Goal: Task Accomplishment & Management: Complete application form

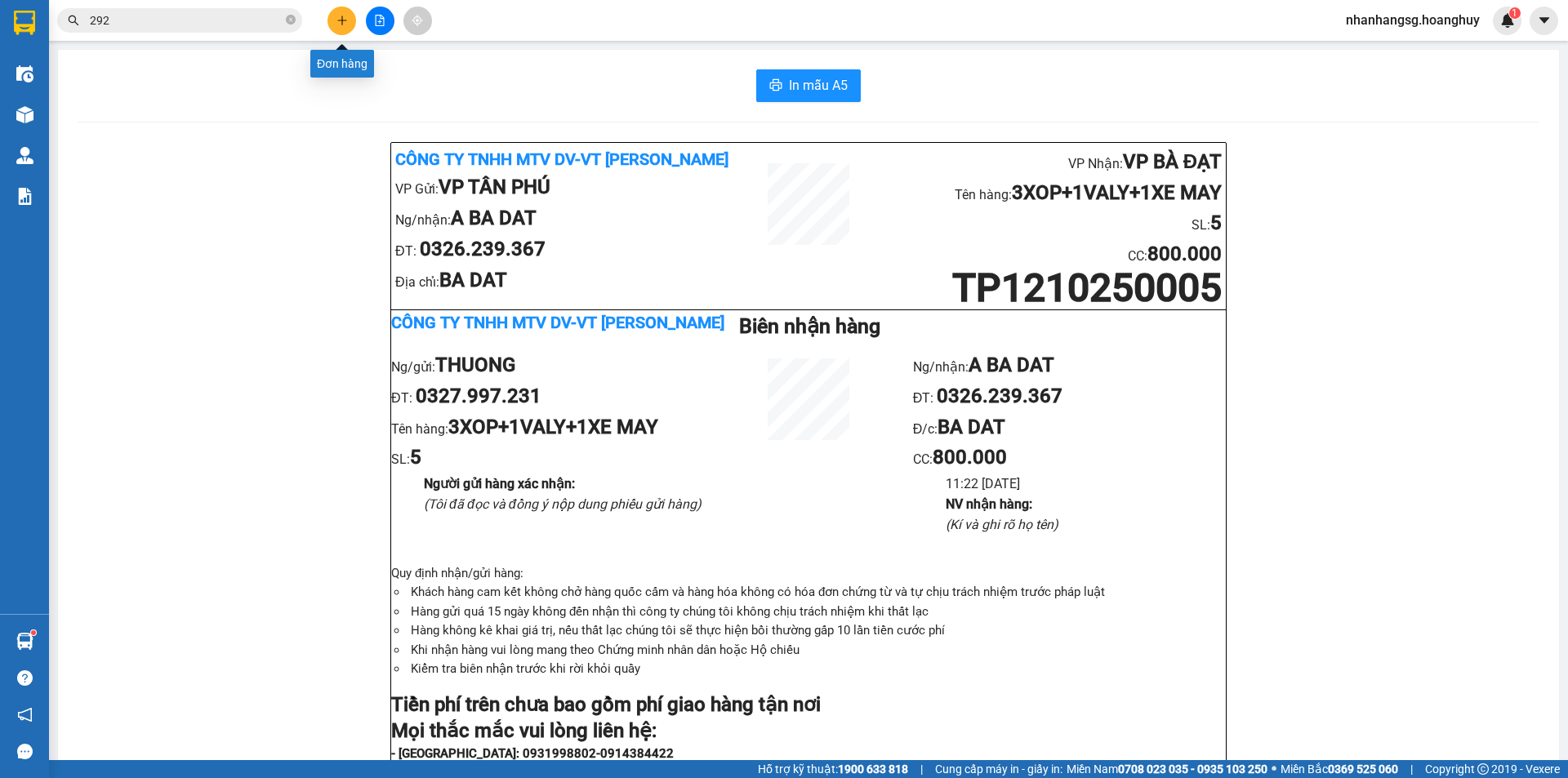
click at [349, 15] on button at bounding box center [341, 20] width 28 height 28
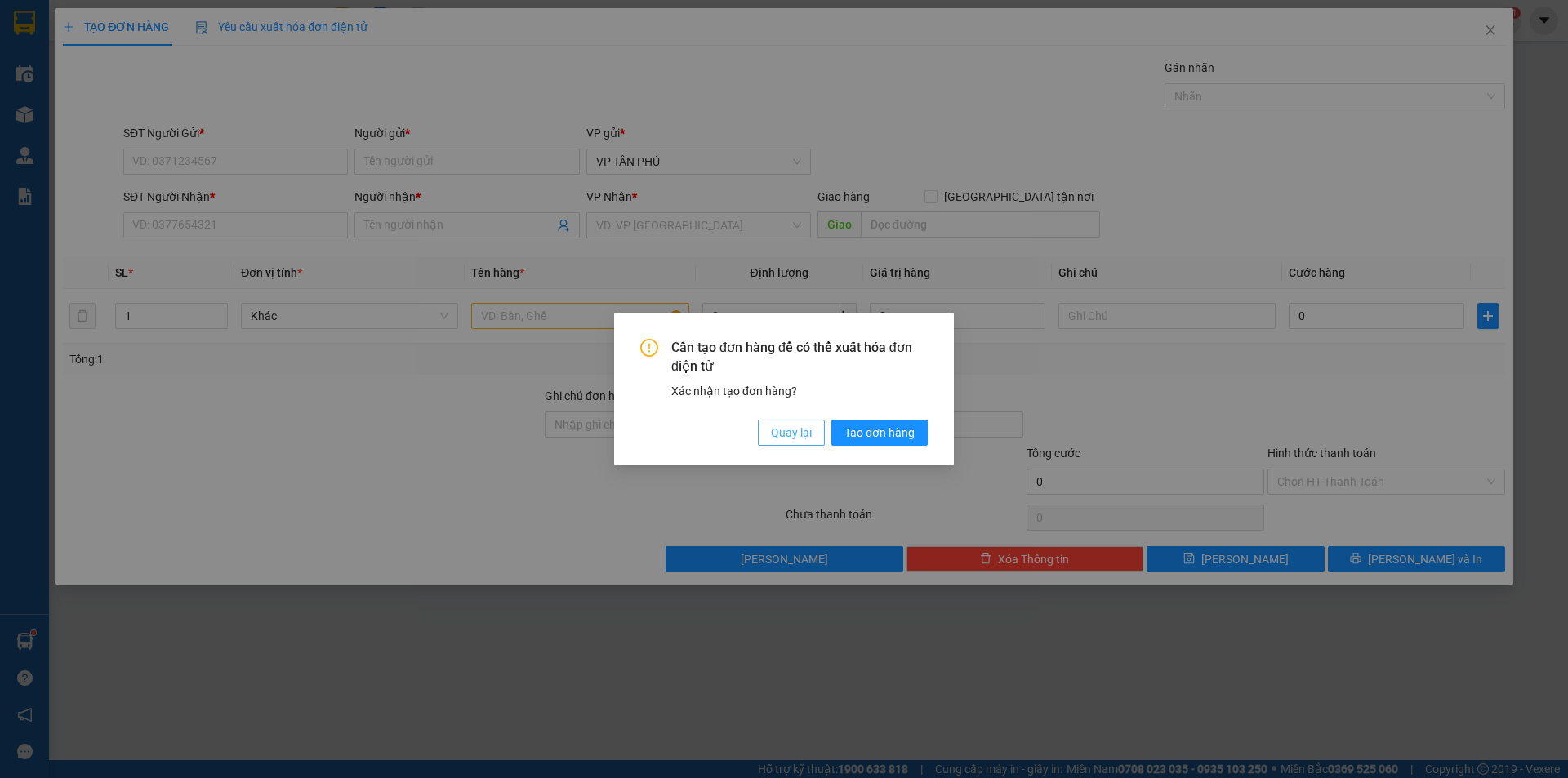
click at [780, 438] on span "Quay lại" at bounding box center [791, 432] width 41 height 18
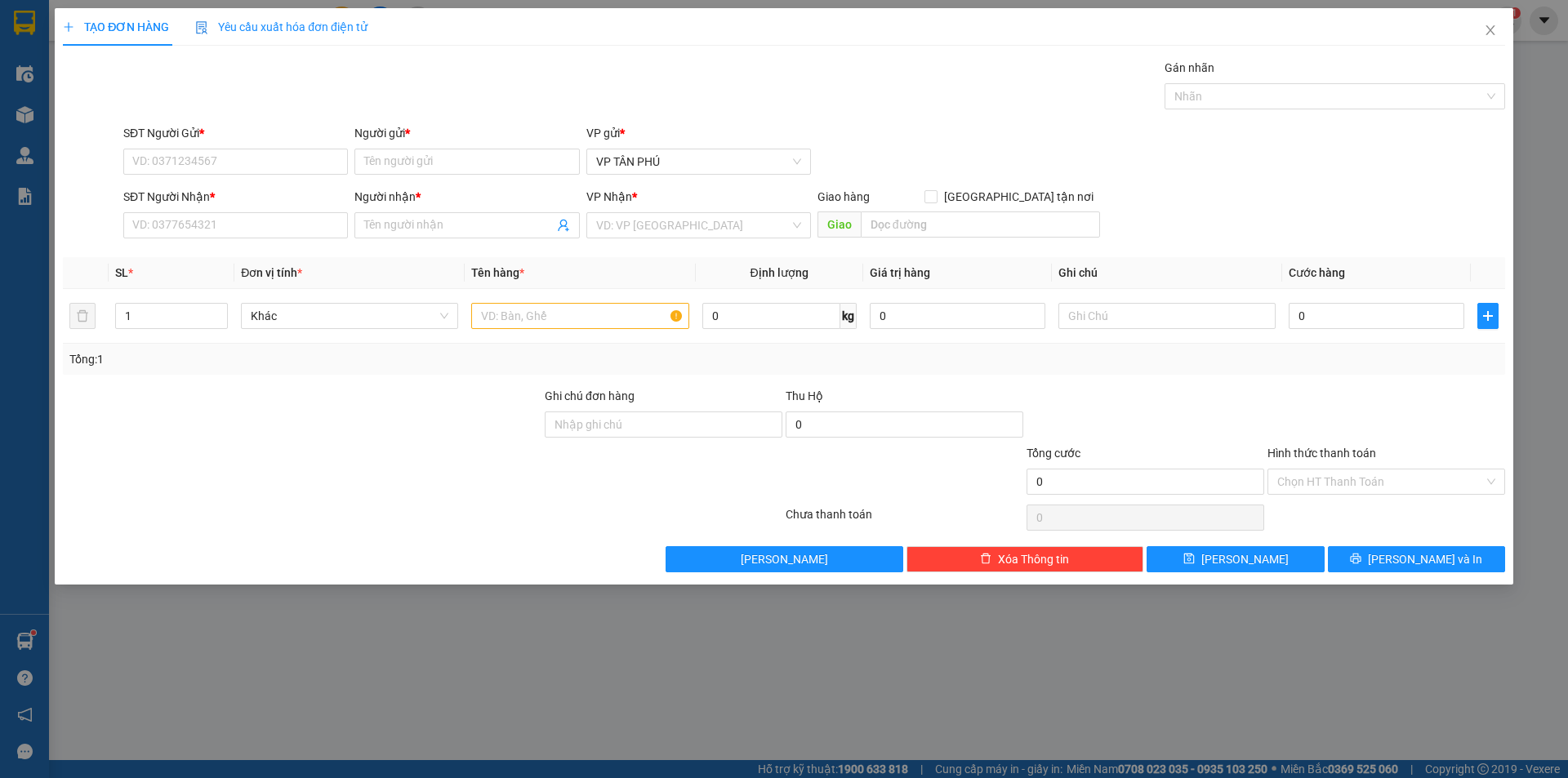
click at [470, 105] on div "Cần tạo đơn hàng để có thể xuất hóa đơn điện tử Xác nhận tạo đơn hàng? Quay lại…" at bounding box center [435, 90] width 68 height 30
click at [167, 220] on div "0988979612 - A" at bounding box center [236, 220] width 205 height 18
type input "0988979612"
type input "A"
type input "0865492357"
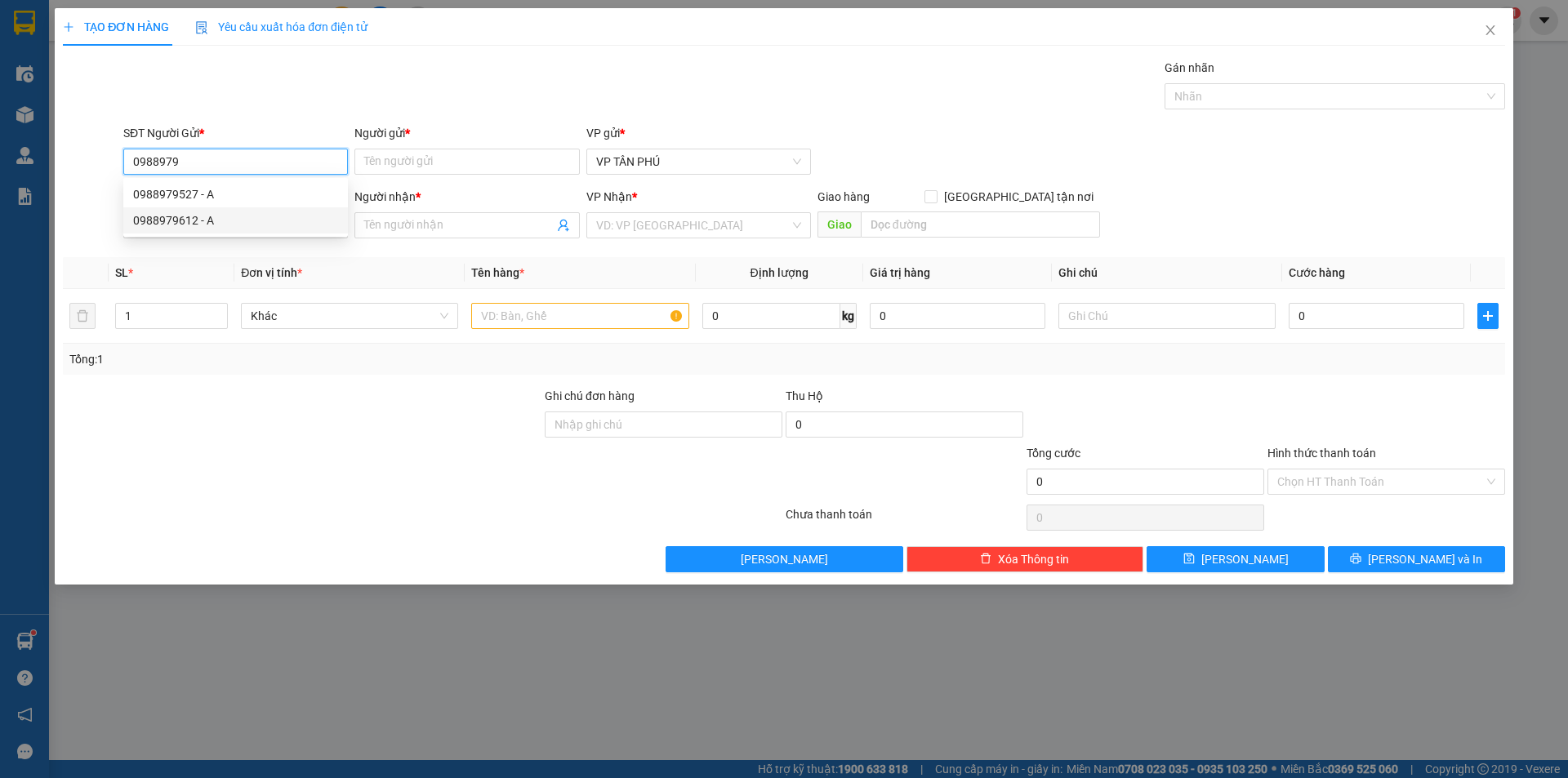
type input "A TR BONG"
type input "0988979612"
click at [561, 311] on input "text" at bounding box center [579, 316] width 217 height 26
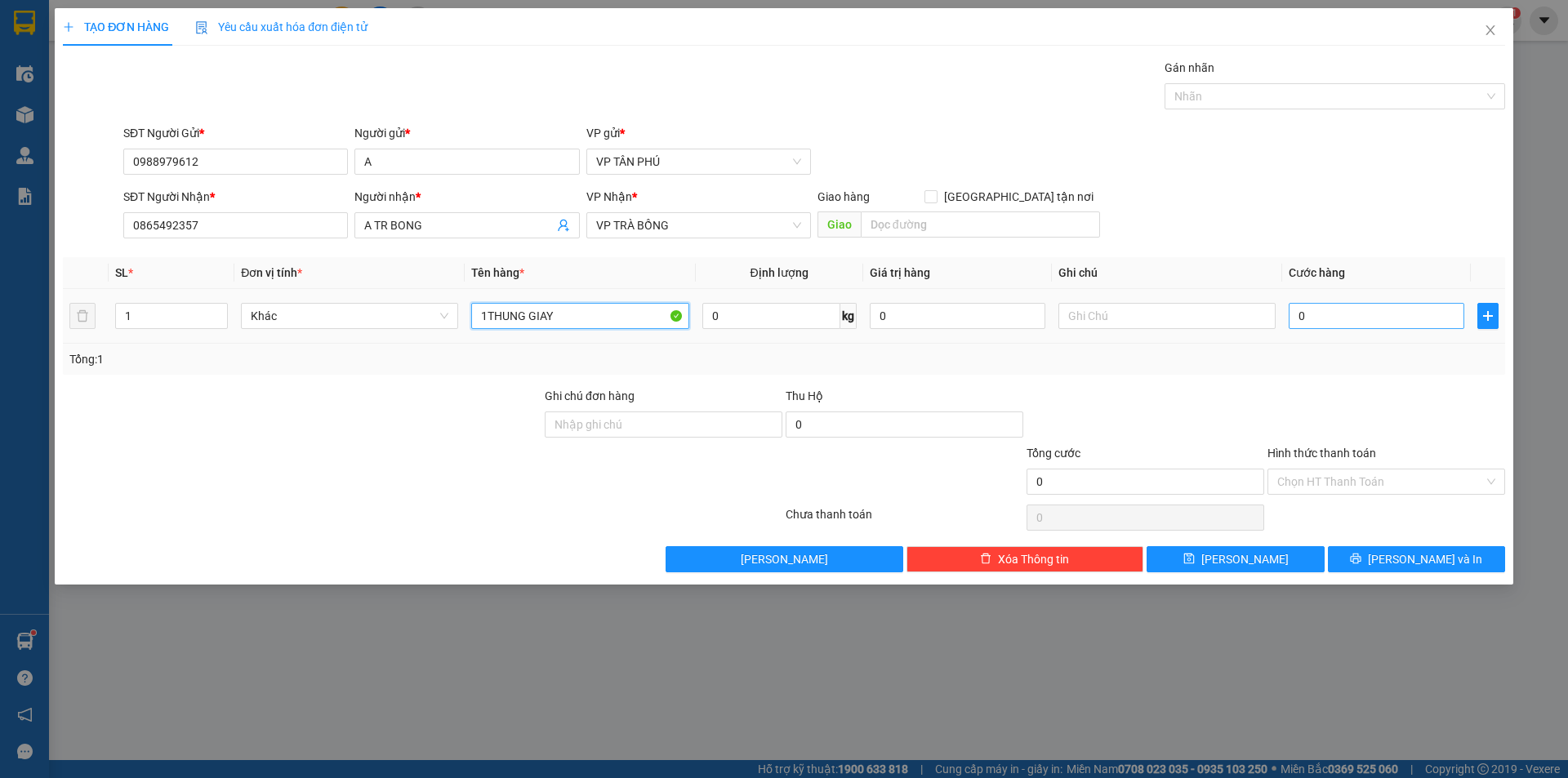
type input "1THUNG GIAY"
click at [1319, 318] on input "0" at bounding box center [1376, 316] width 175 height 26
type input "70"
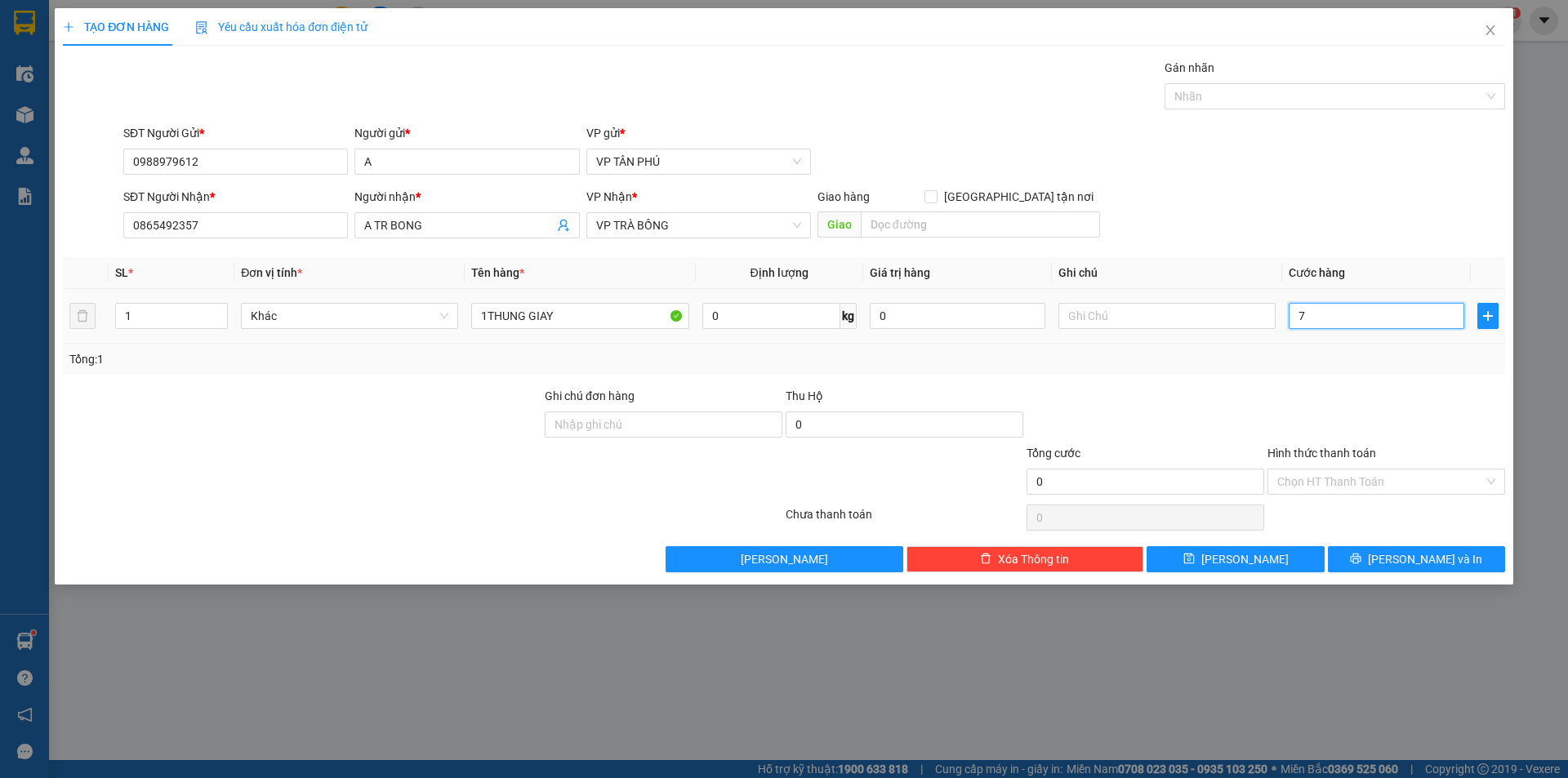
type input "70"
click at [1382, 564] on button "[PERSON_NAME] và In" at bounding box center [1416, 559] width 177 height 26
click at [1383, 564] on button "[PERSON_NAME] và In" at bounding box center [1416, 559] width 177 height 26
type input "70.000"
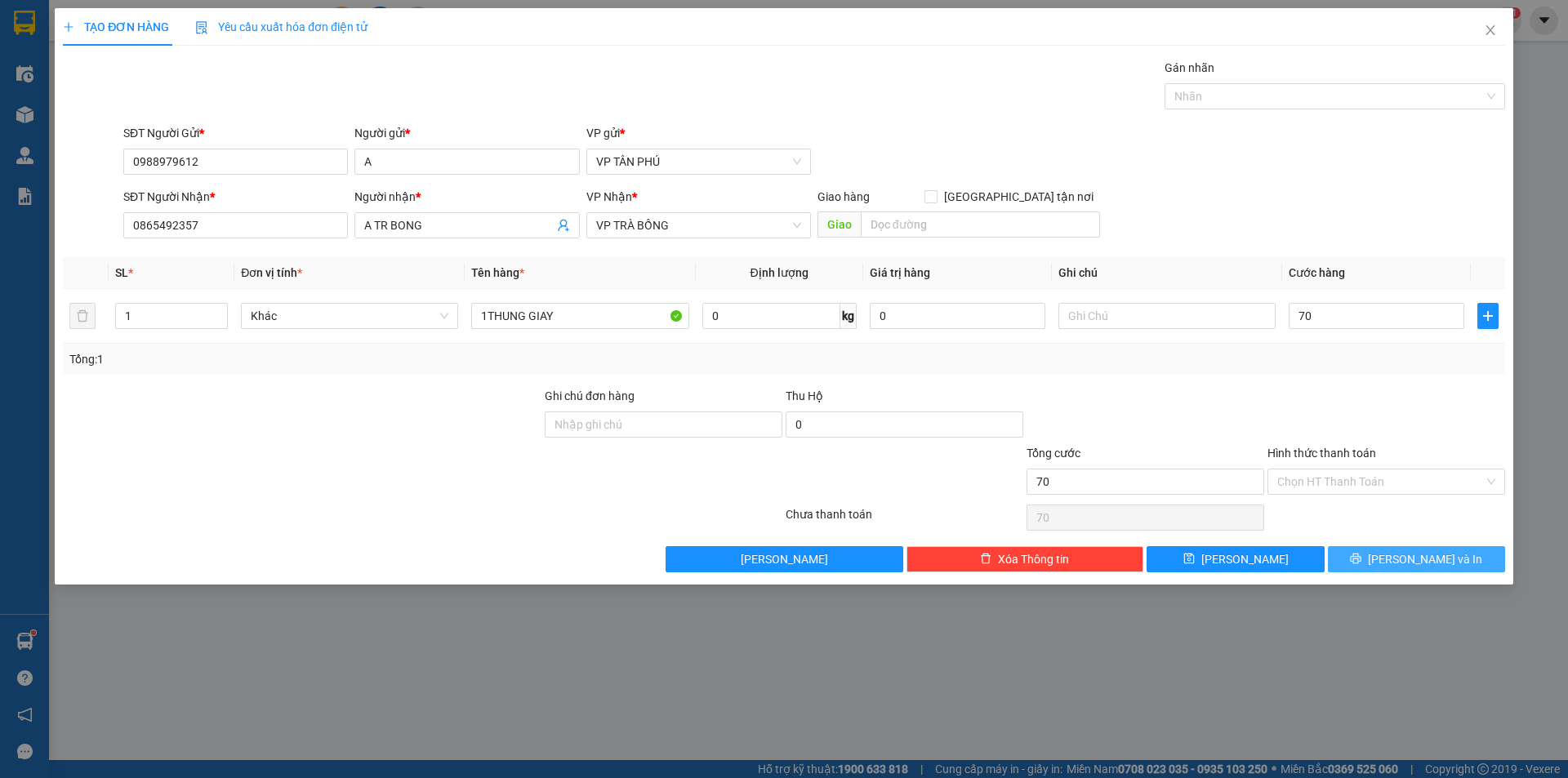
type input "70.000"
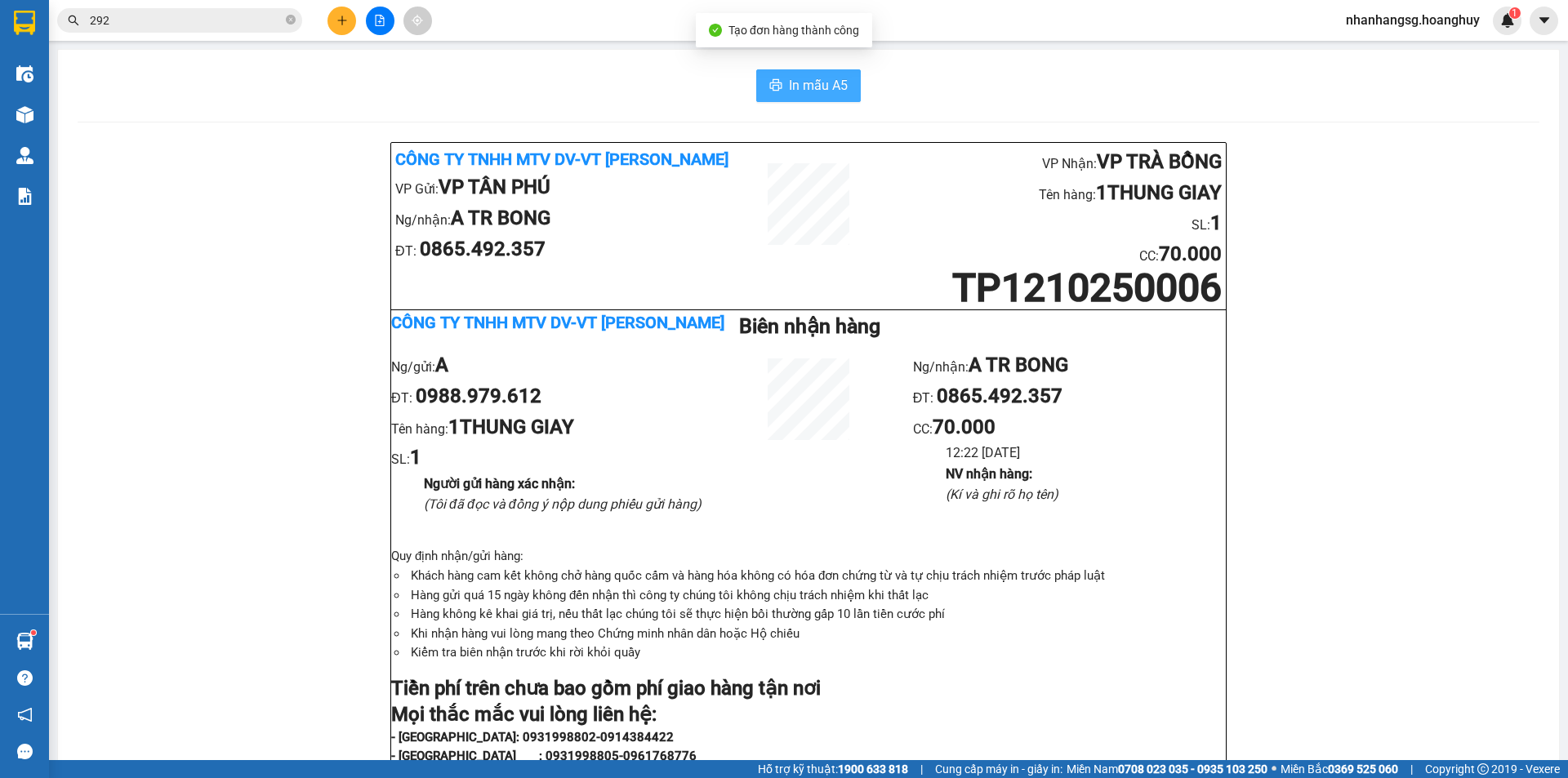
click at [819, 90] on span "In mẫu A5" at bounding box center [818, 85] width 59 height 20
click at [846, 88] on button "In mẫu A5" at bounding box center [808, 85] width 104 height 32
click at [817, 75] on span "In mẫu A5" at bounding box center [818, 85] width 59 height 20
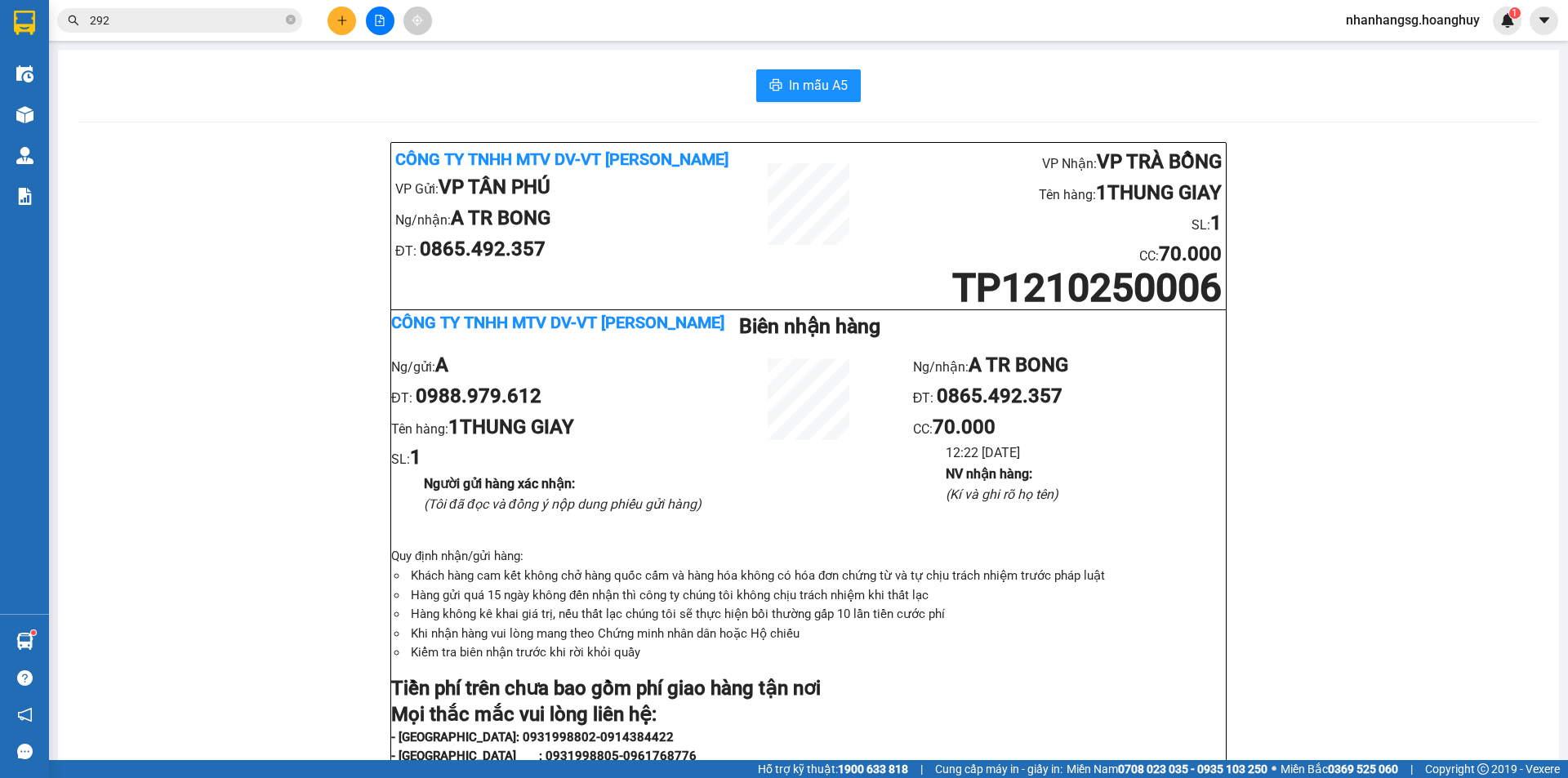
click at [344, 10] on button at bounding box center [341, 20] width 28 height 28
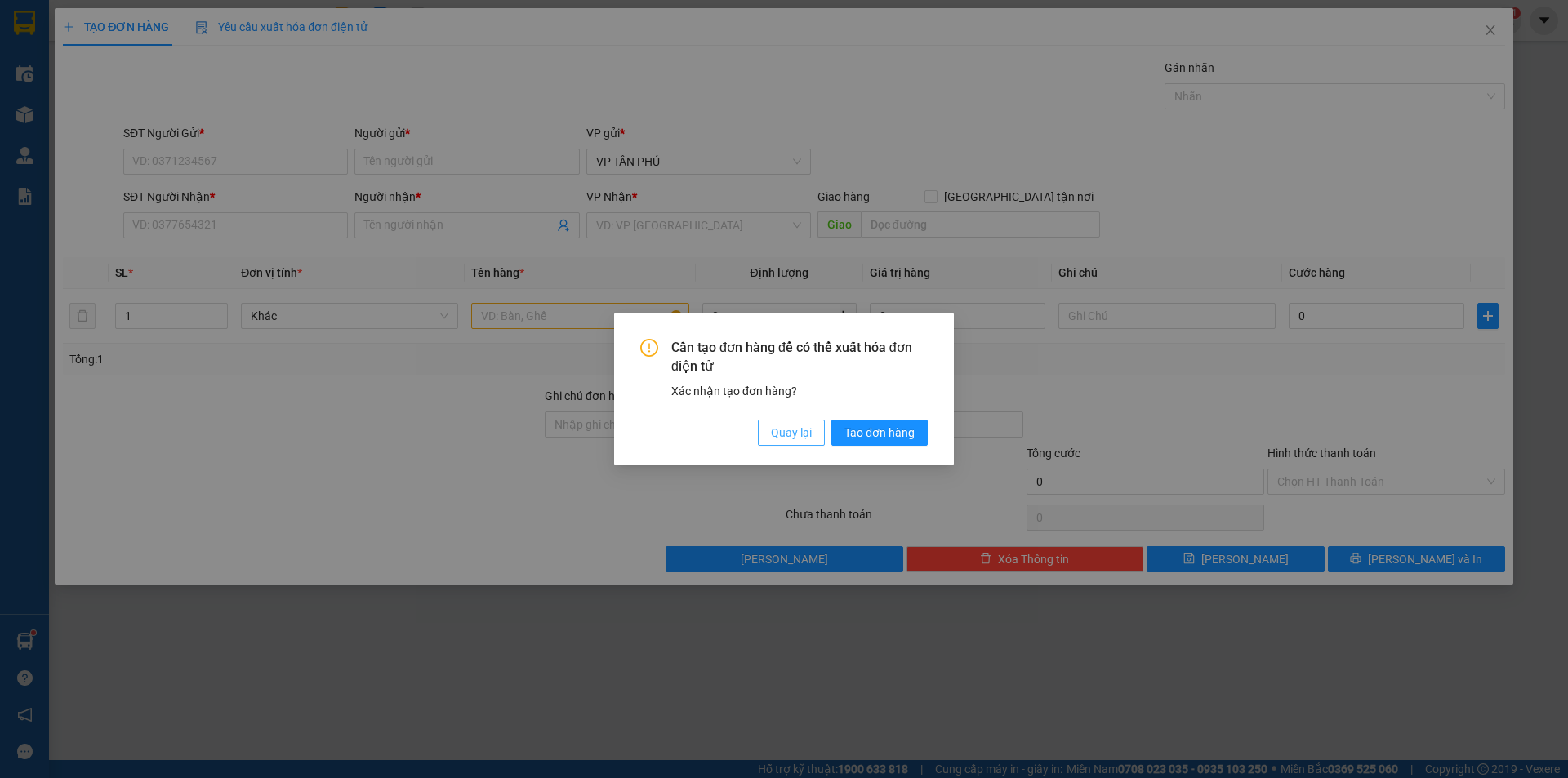
click at [792, 436] on span "Quay lại" at bounding box center [791, 432] width 41 height 18
click at [792, 436] on div "Cần tạo đơn hàng để có thể xuất hóa đơn điện tử Xác nhận tạo đơn hàng? Quay lại…" at bounding box center [784, 389] width 340 height 153
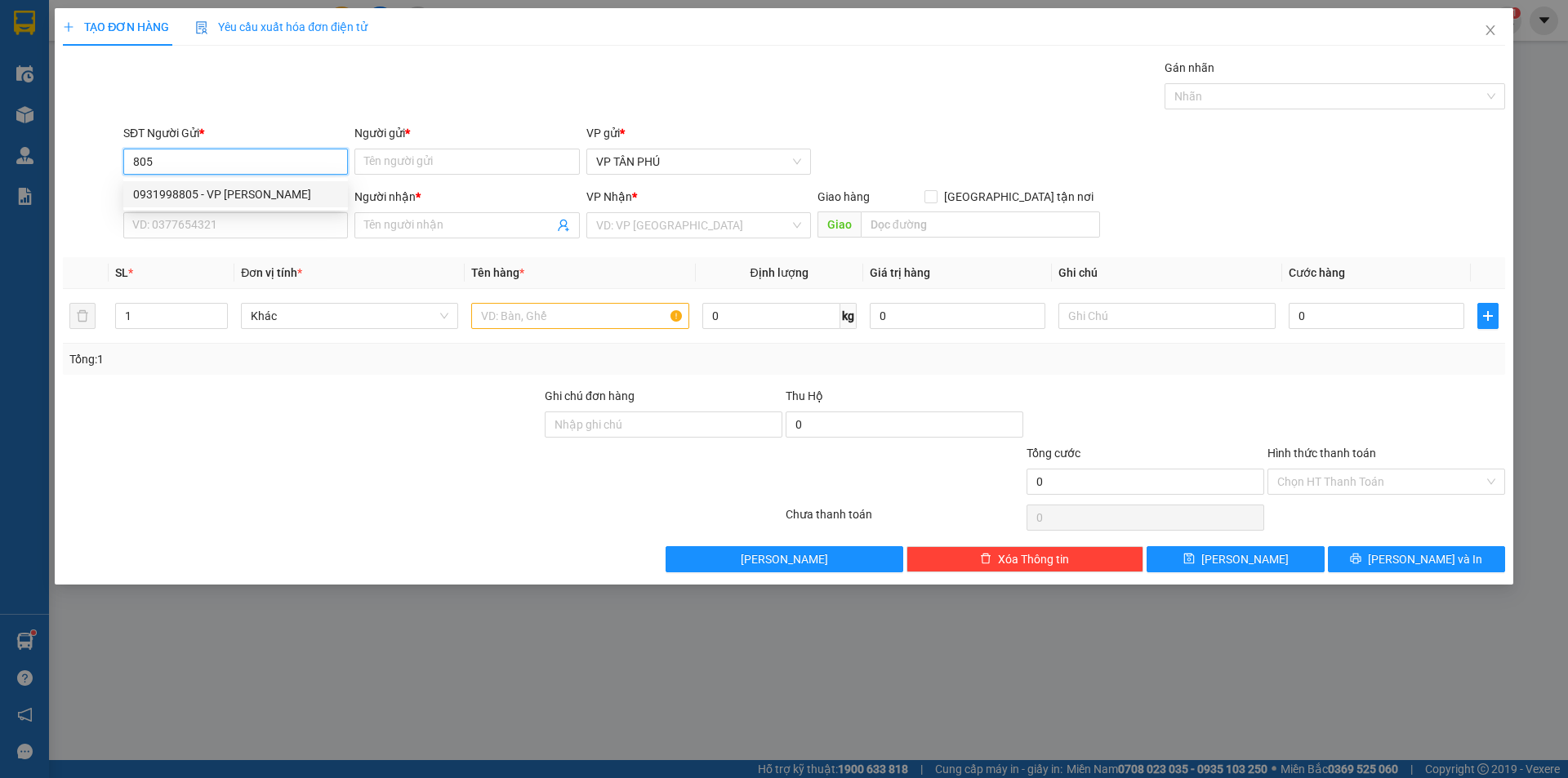
click at [230, 191] on div "0931998805 - VP [PERSON_NAME]" at bounding box center [236, 194] width 205 height 18
type input "0931998805"
type input "VP [PERSON_NAME]"
type input "0975494499"
type input "C PHA LB"
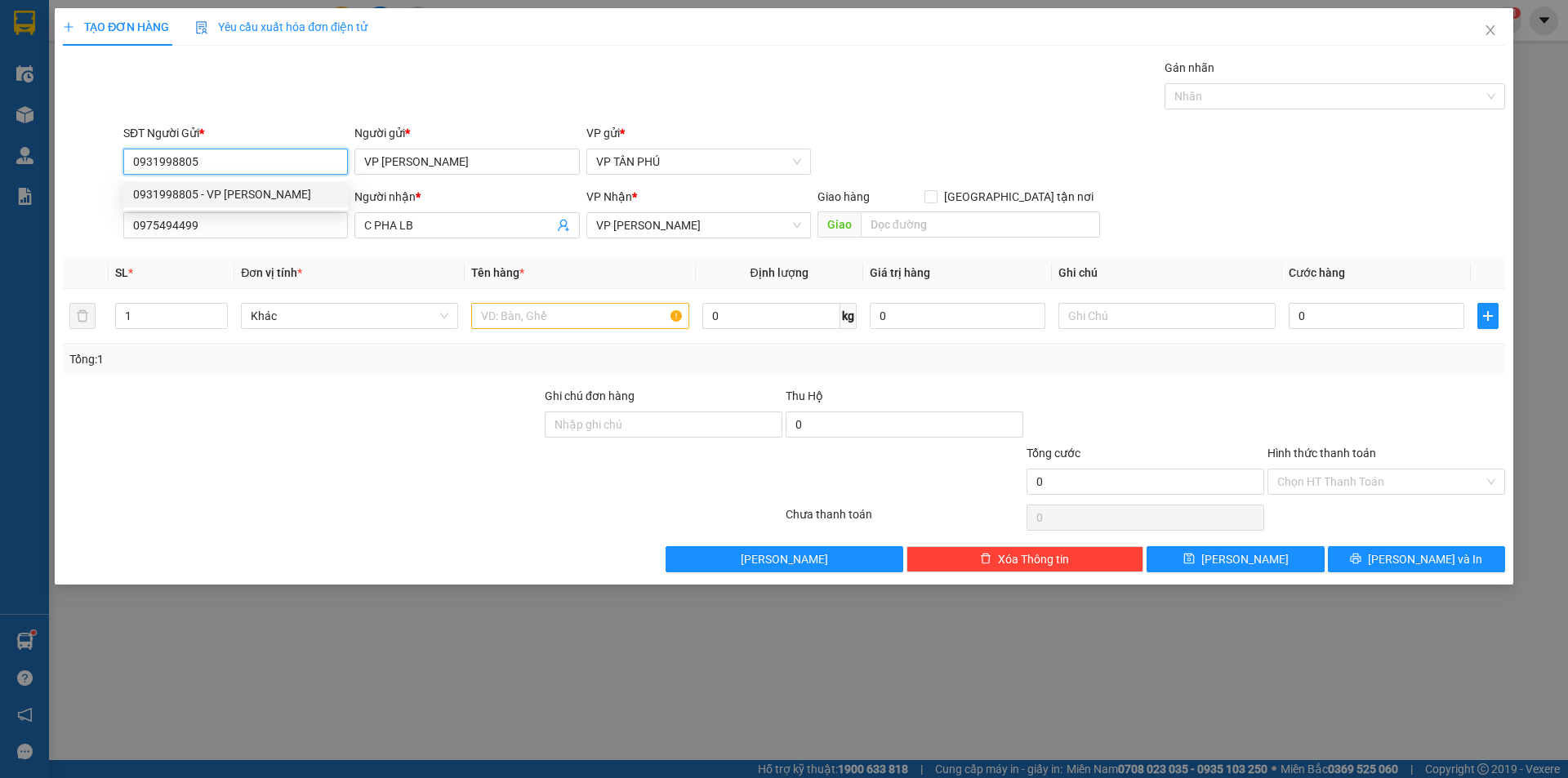
click at [230, 191] on div "0931998805 - VP [PERSON_NAME]" at bounding box center [236, 194] width 205 height 18
type input "0931998805"
click at [235, 207] on div "SĐT Người Nhận *" at bounding box center [235, 200] width 225 height 25
click at [238, 218] on input "0975494499" at bounding box center [235, 225] width 225 height 26
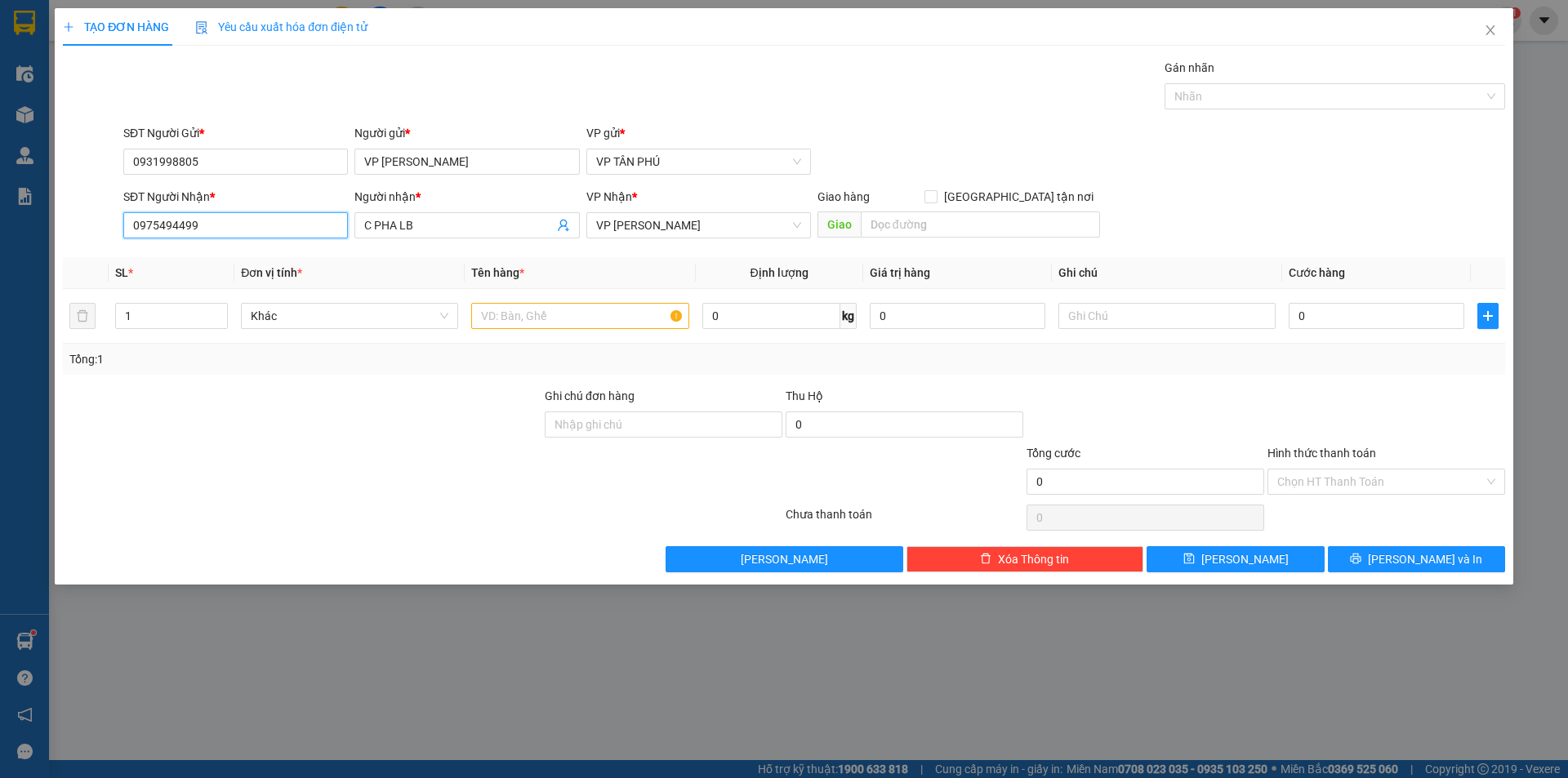
click at [238, 220] on input "0975494499" at bounding box center [235, 225] width 225 height 26
click at [238, 221] on input "0975494499" at bounding box center [235, 225] width 225 height 26
click at [187, 221] on input "9990" at bounding box center [235, 225] width 225 height 26
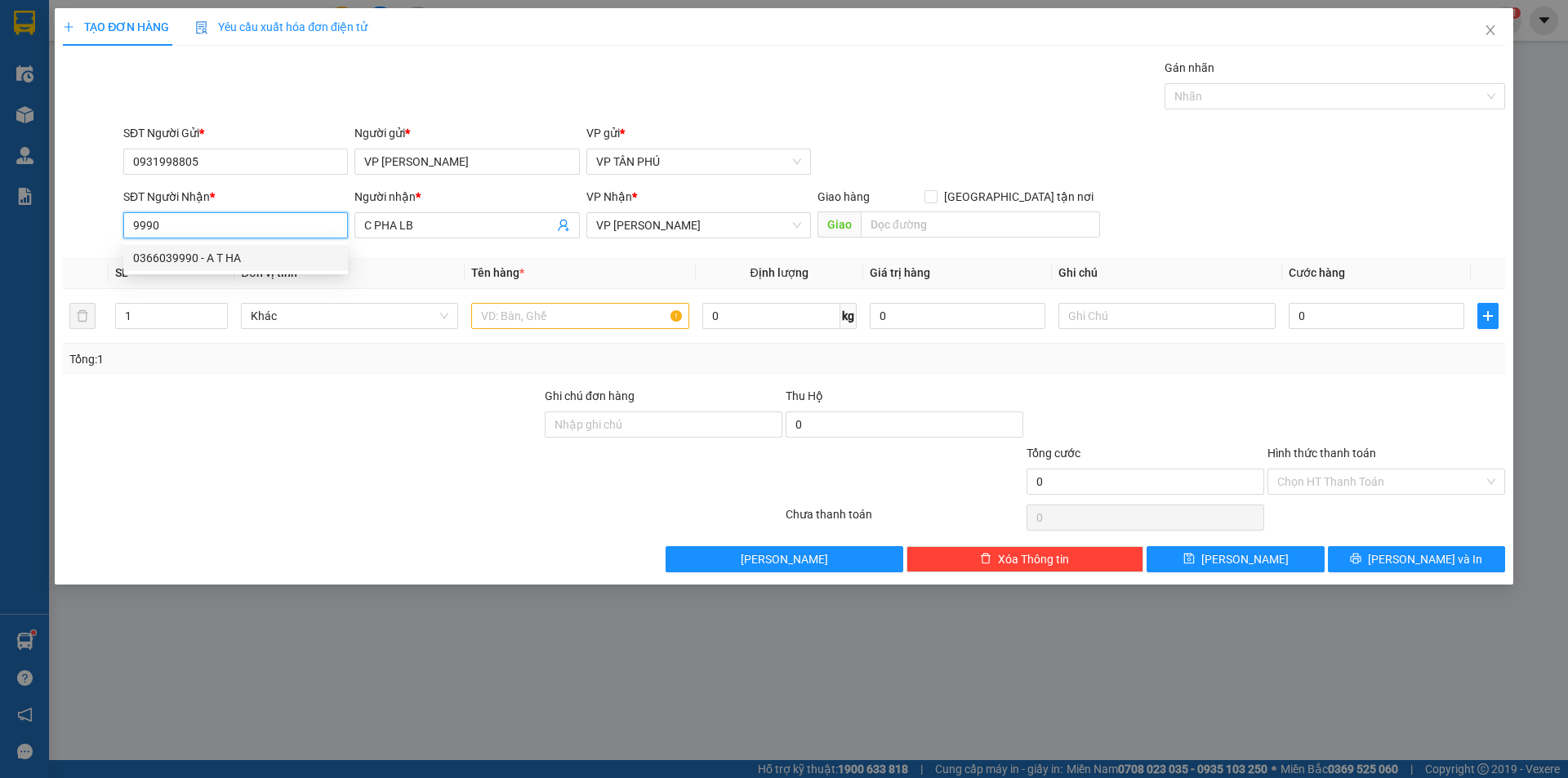
click at [187, 221] on input "9990" at bounding box center [235, 225] width 225 height 26
click at [273, 253] on div "0975917990 - PHUONG MB" at bounding box center [236, 257] width 205 height 18
type input "0975917990"
type input "PHUONG MB"
click at [273, 253] on div "0975917990 - PHUONG MB" at bounding box center [236, 257] width 205 height 18
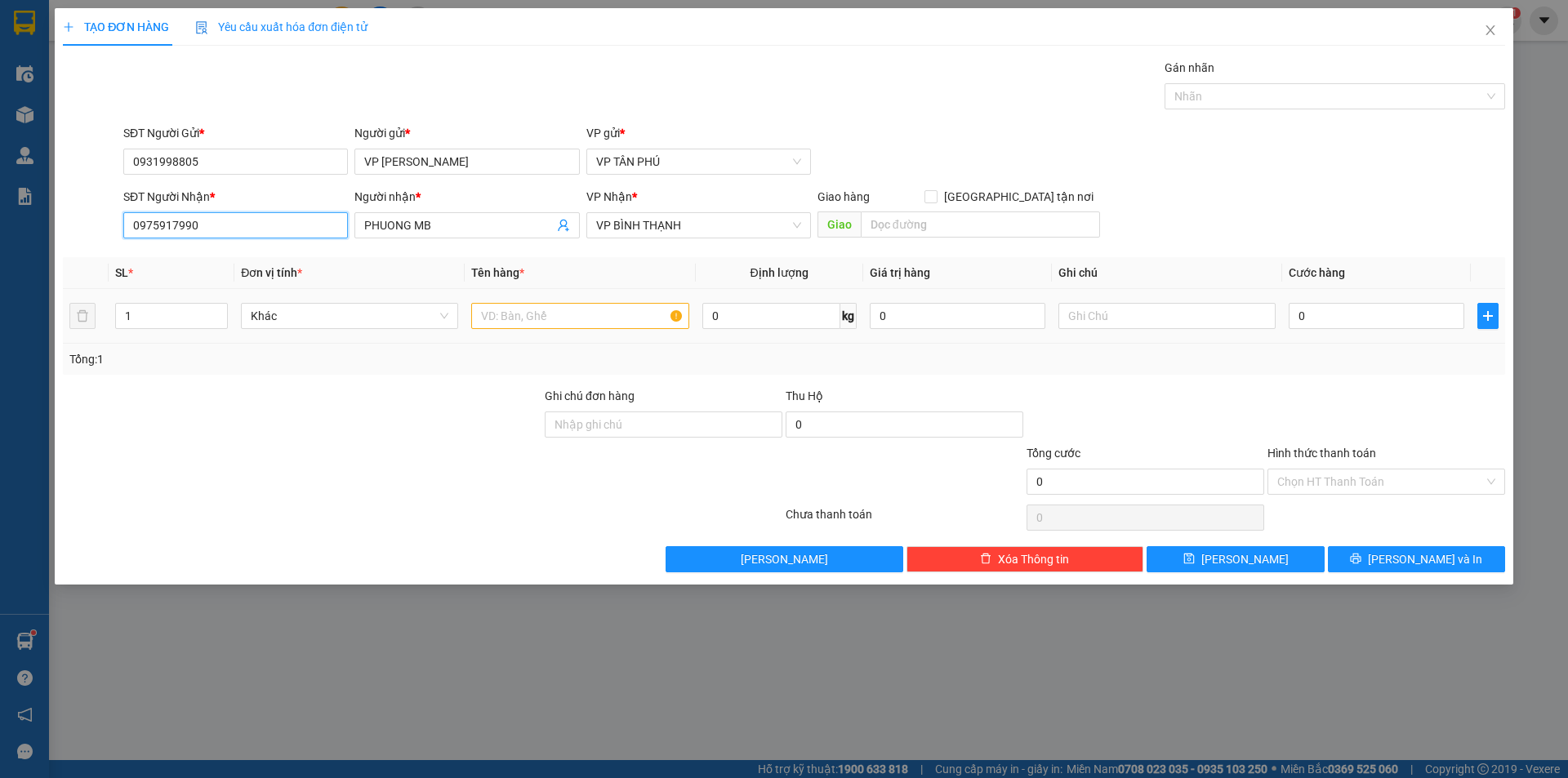
type input "0975917990"
click at [571, 325] on input "text" at bounding box center [579, 316] width 217 height 26
type input "1BI MAU"
click at [1330, 494] on div "Hình thức thanh toán Chọn HT Thanh Toán" at bounding box center [1386, 472] width 238 height 57
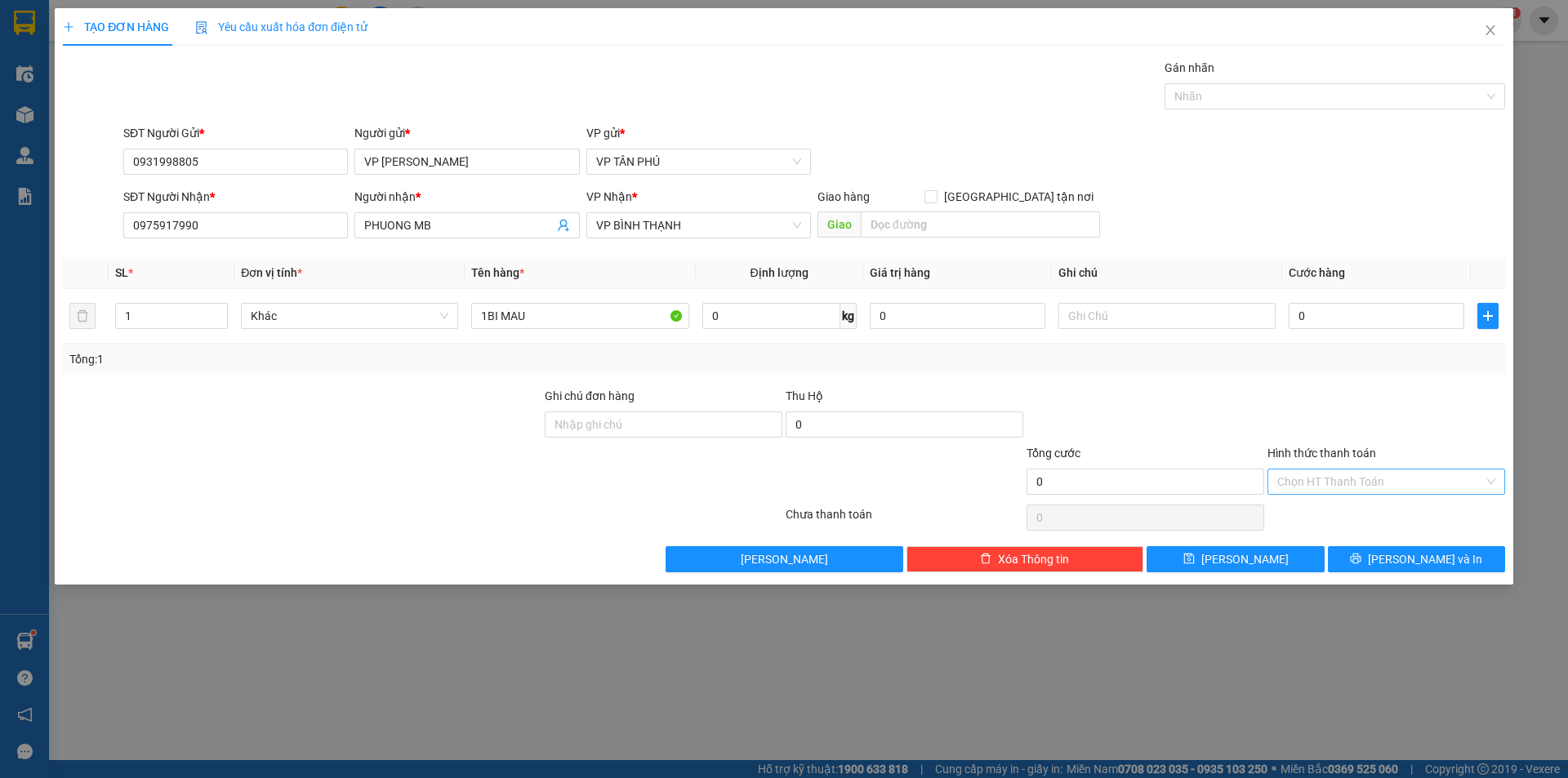
click at [1332, 486] on input "Hình thức thanh toán" at bounding box center [1381, 482] width 207 height 25
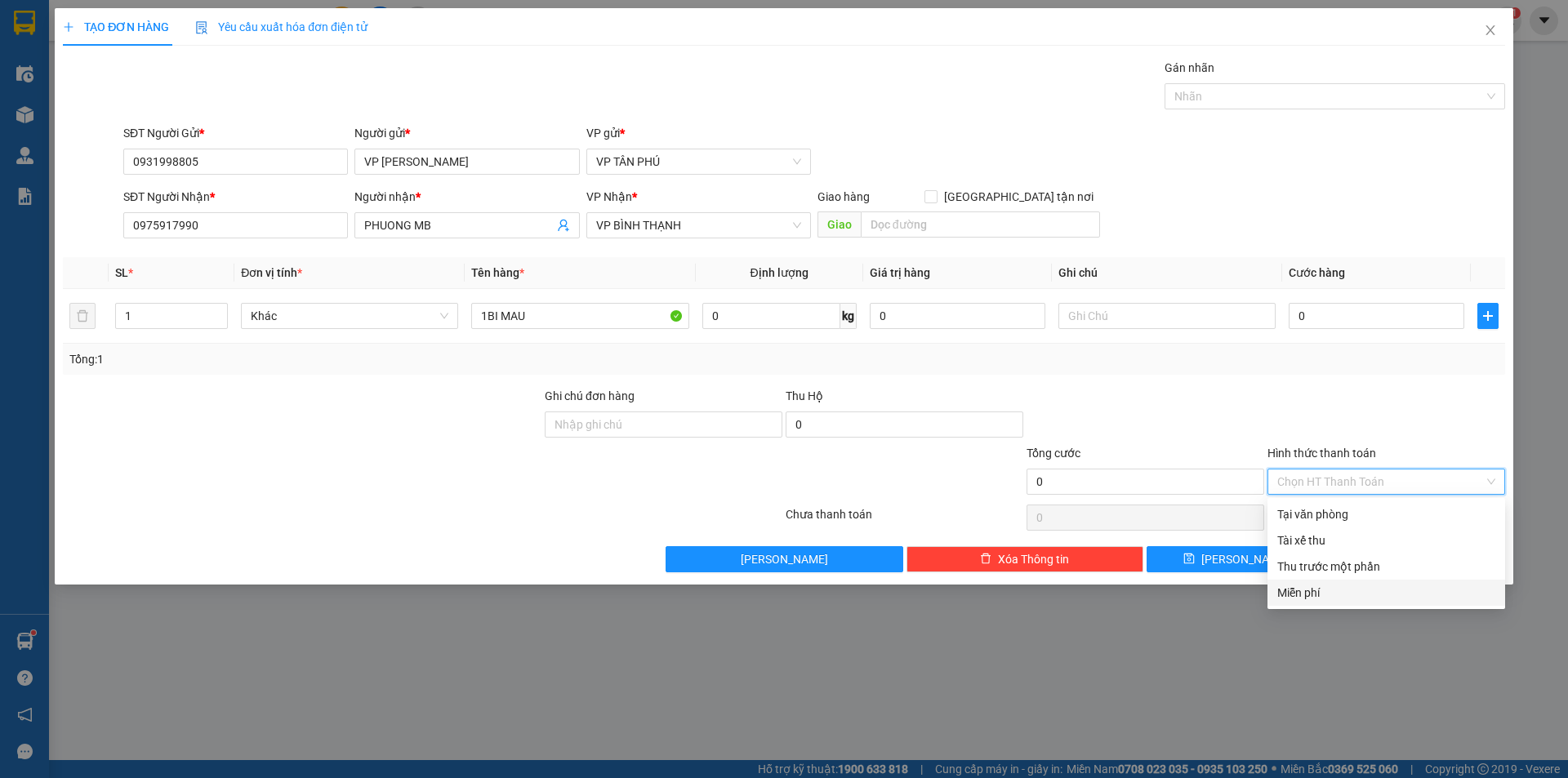
click at [1301, 591] on div "Miễn phí" at bounding box center [1386, 592] width 218 height 18
click at [1301, 591] on div "TẠO ĐƠN HÀNG Yêu cầu xuất hóa đơn điện tử Transit Pickup Surcharge Ids Transit …" at bounding box center [784, 389] width 1568 height 778
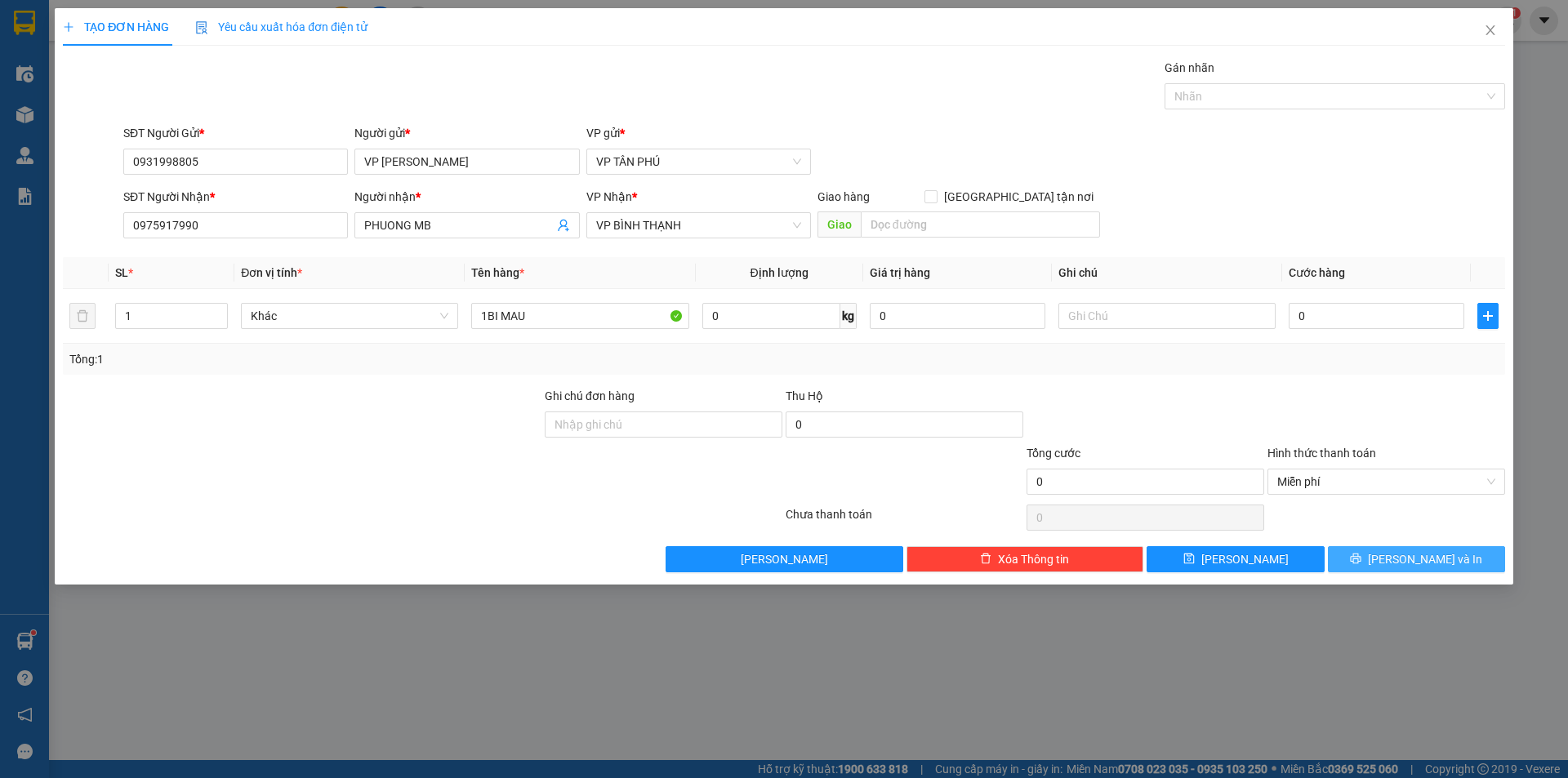
click at [1363, 562] on button "[PERSON_NAME] và In" at bounding box center [1416, 559] width 177 height 26
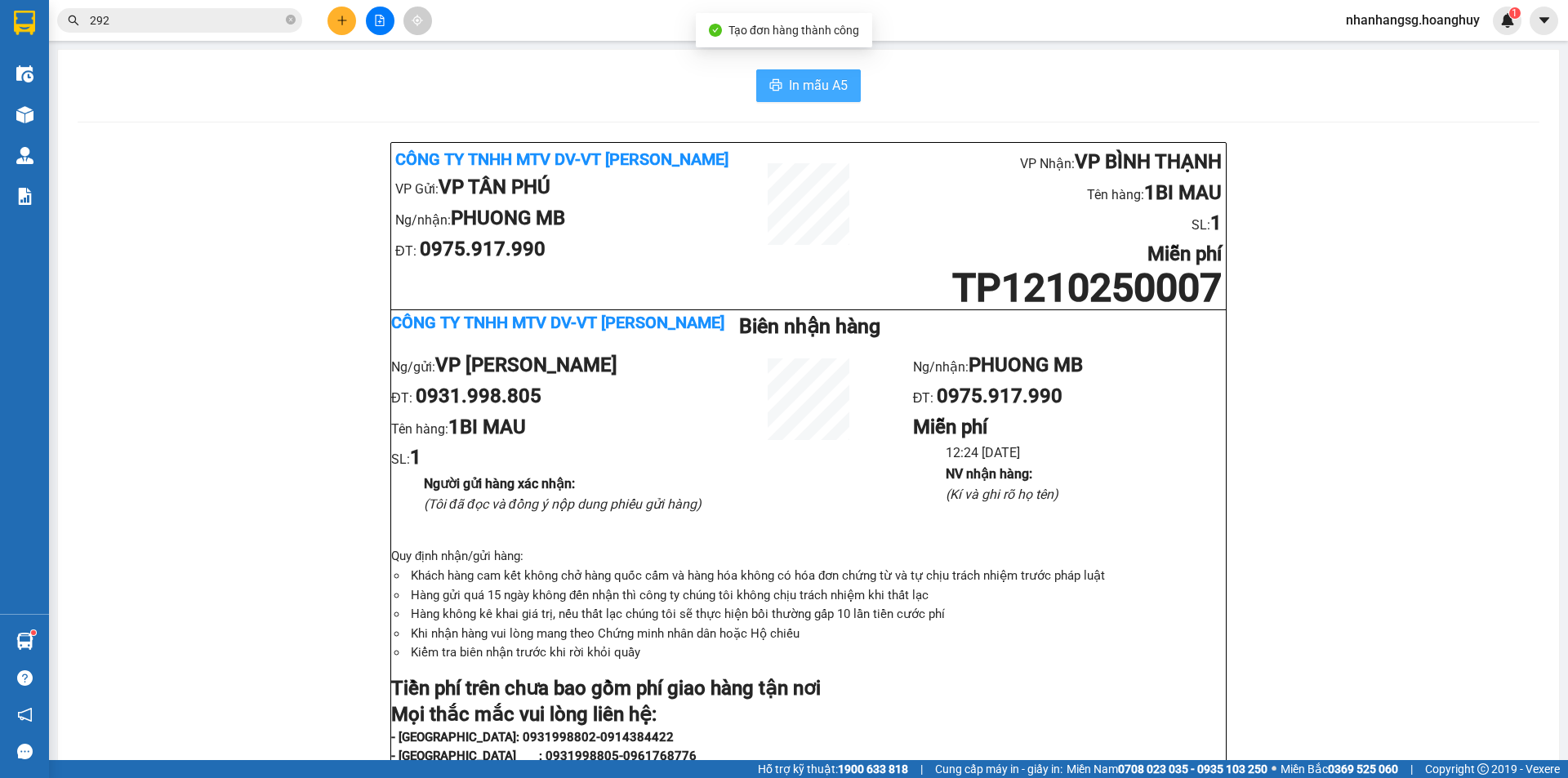
click at [798, 87] on span "In mẫu A5" at bounding box center [818, 85] width 59 height 20
click at [337, 20] on icon "plus" at bounding box center [342, 20] width 11 height 11
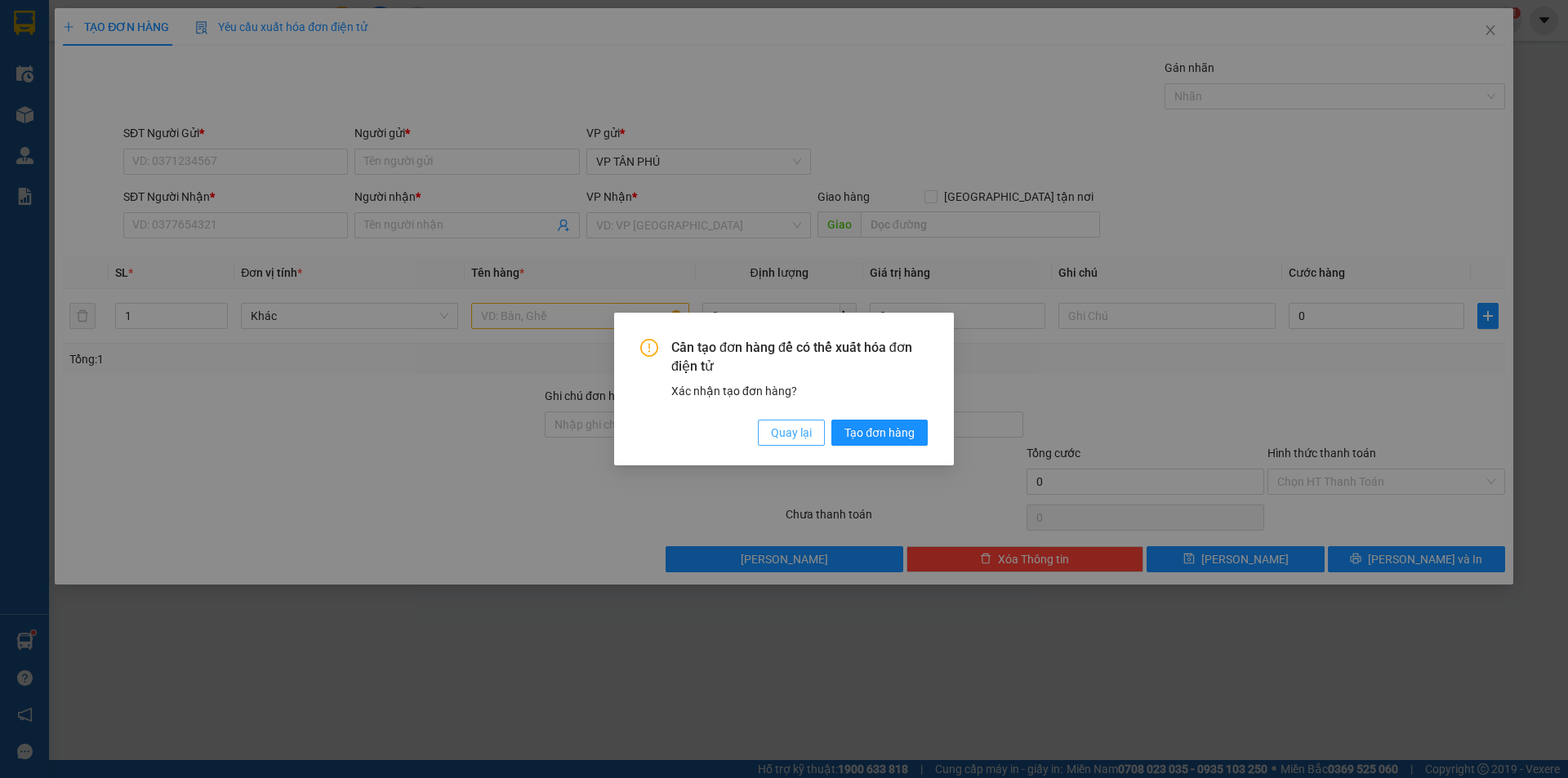
click at [791, 430] on span "Quay lại" at bounding box center [791, 432] width 41 height 18
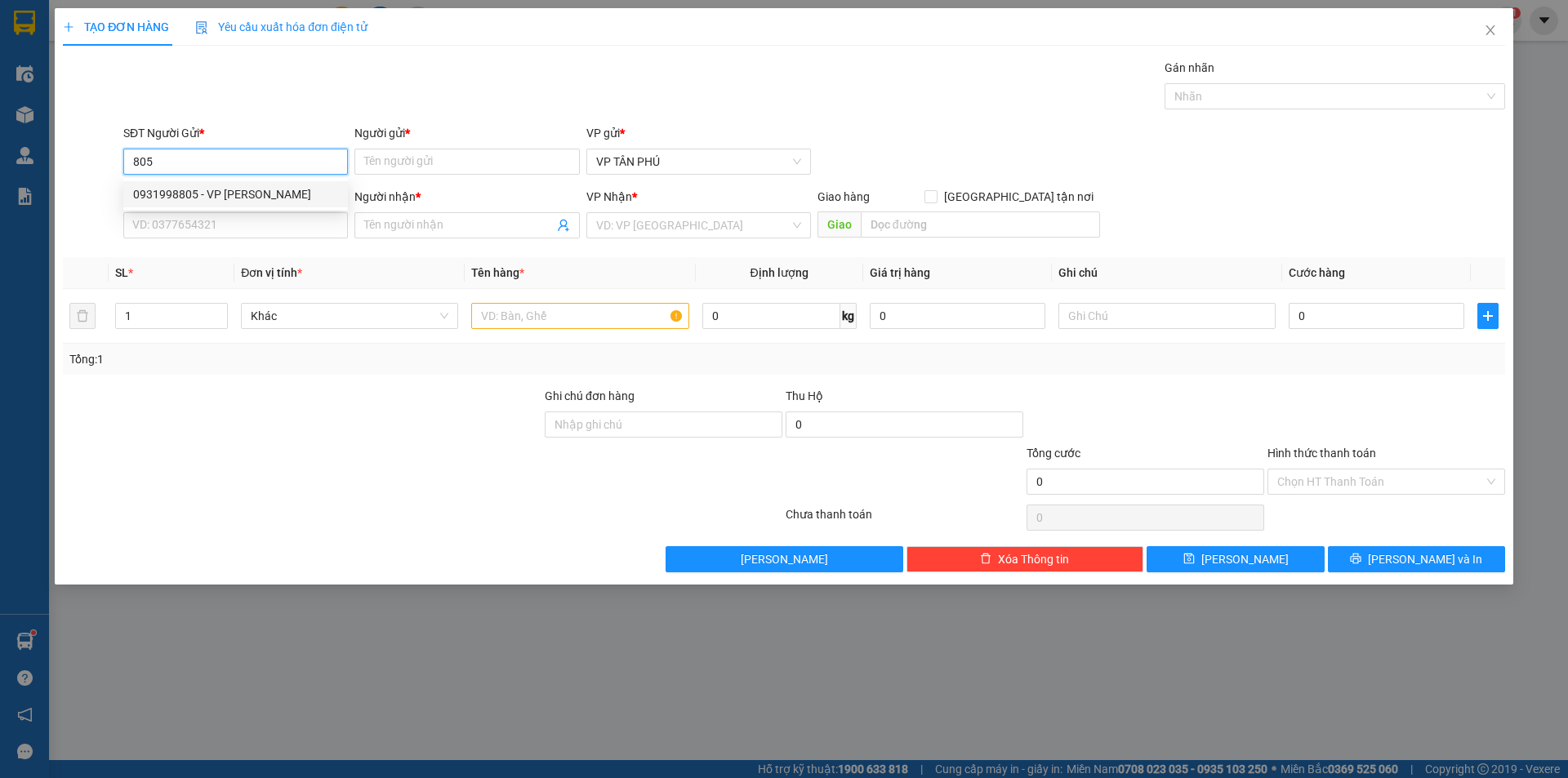
click at [226, 196] on div "0931998805 - VP [PERSON_NAME]" at bounding box center [236, 194] width 205 height 18
type input "0931998805"
type input "VP [PERSON_NAME]"
type input "0975917990"
type input "PHUONG MB"
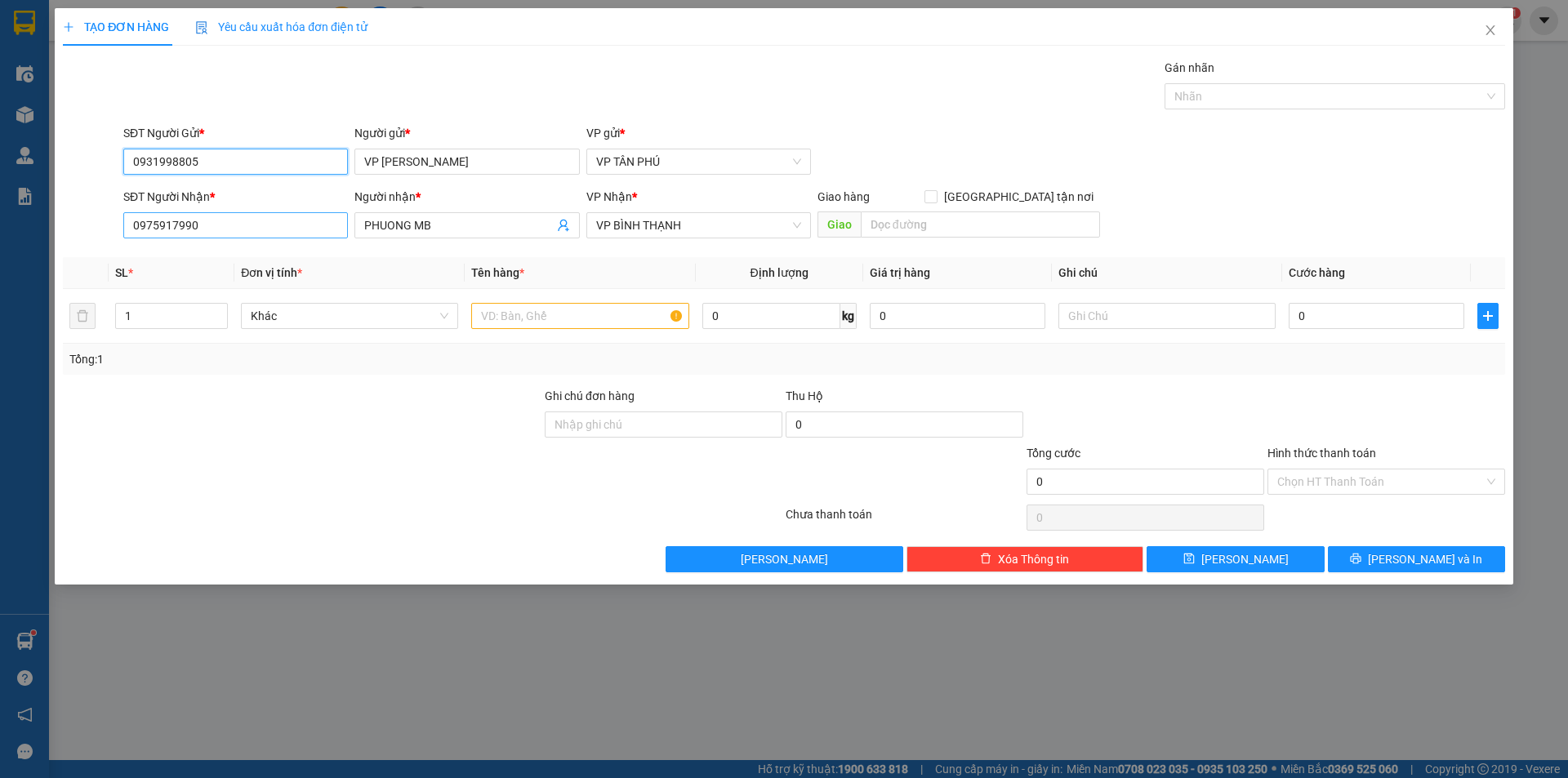
type input "0931998805"
click at [214, 222] on input "0975917990" at bounding box center [235, 225] width 225 height 26
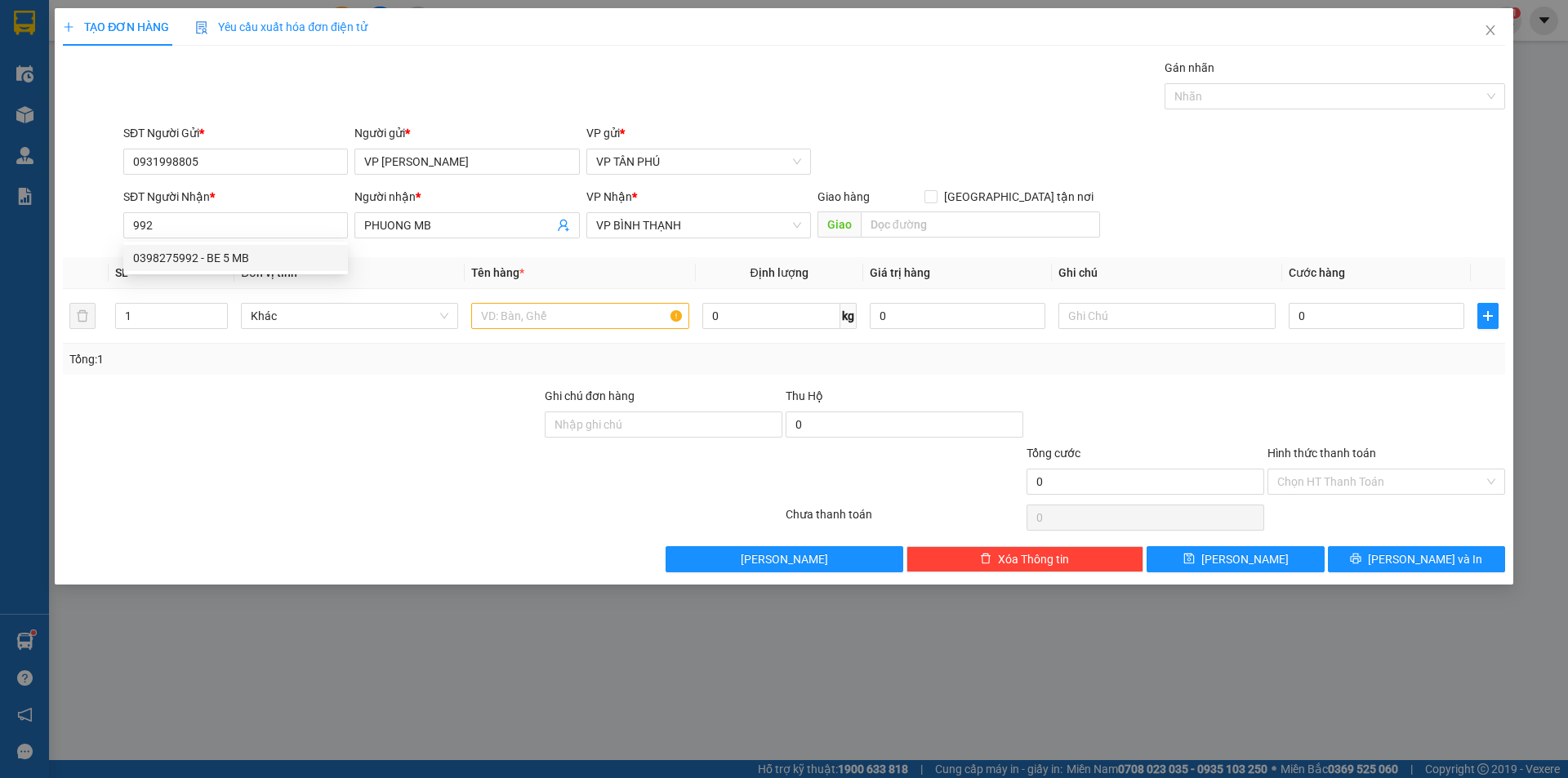
click at [174, 211] on div "SĐT Người Nhận *" at bounding box center [235, 200] width 225 height 25
click at [172, 228] on input "992" at bounding box center [235, 225] width 225 height 26
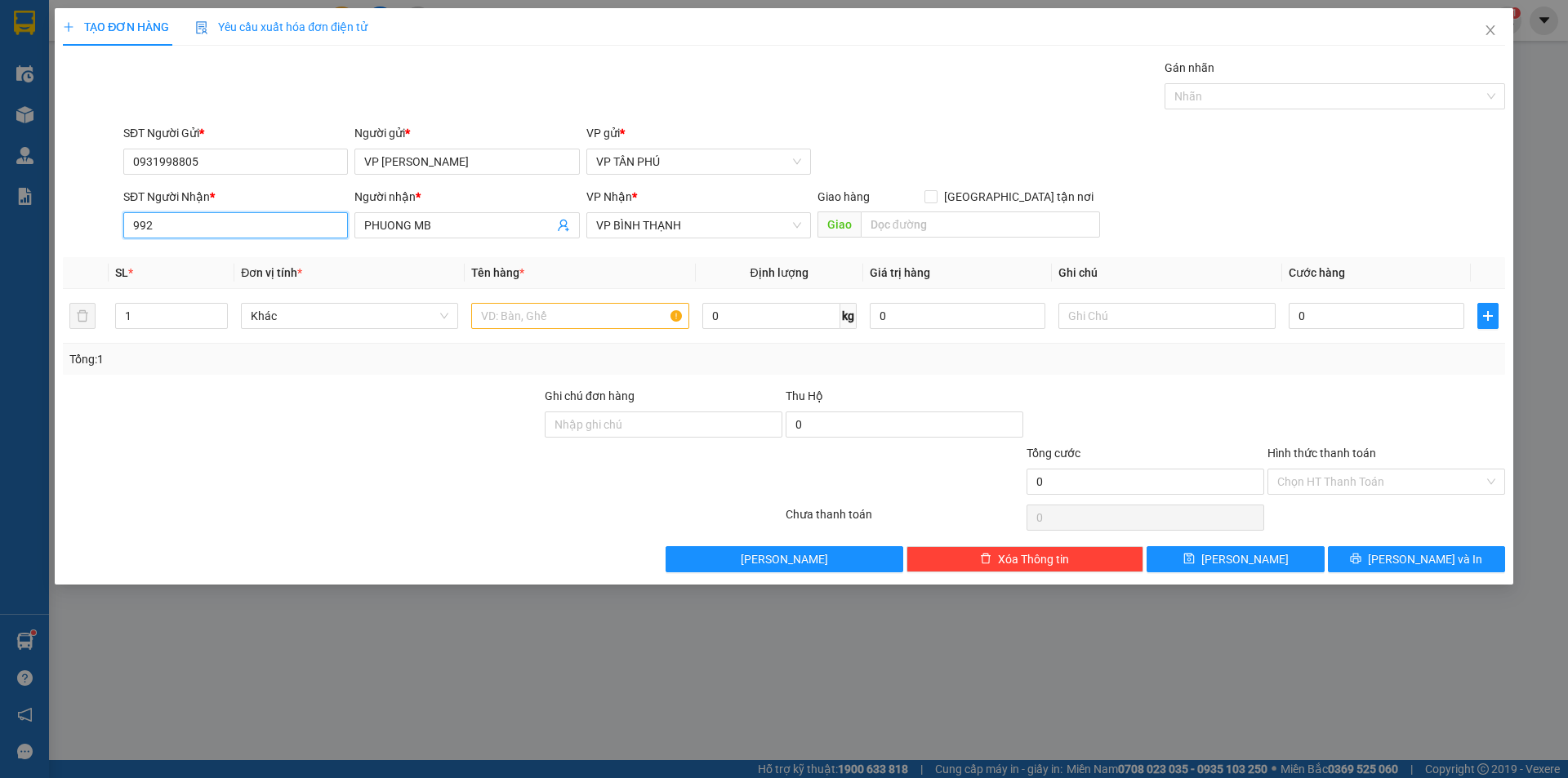
click at [172, 228] on input "992" at bounding box center [235, 225] width 225 height 26
click at [263, 255] on div "0935246880 - X 80 LB" at bounding box center [236, 257] width 205 height 18
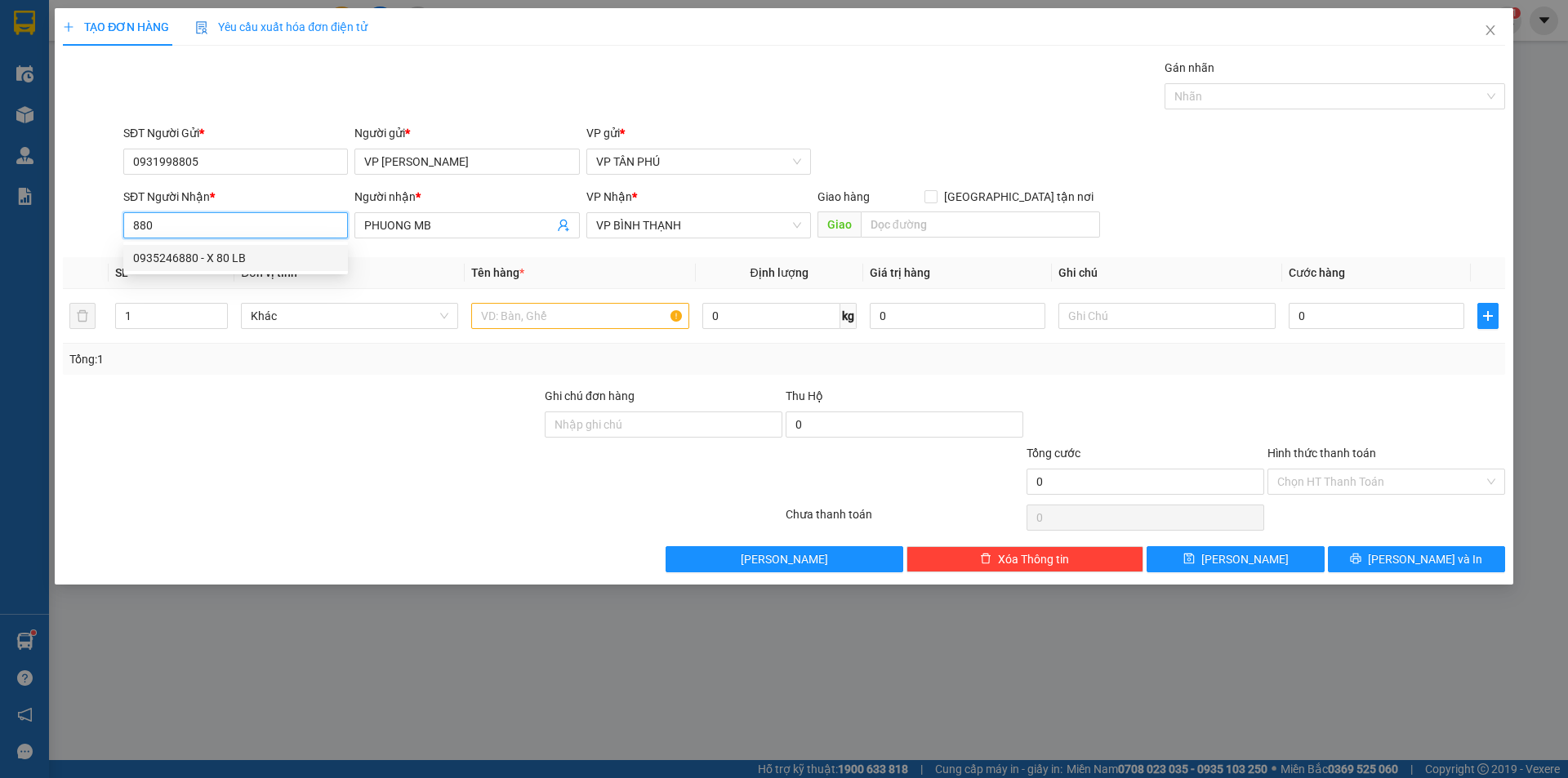
type input "0935246880"
type input "X 80 LB"
click at [263, 255] on div "0935246880 - X 80 LB" at bounding box center [236, 257] width 205 height 18
type input "0935246880"
click at [551, 304] on input "text" at bounding box center [579, 316] width 217 height 26
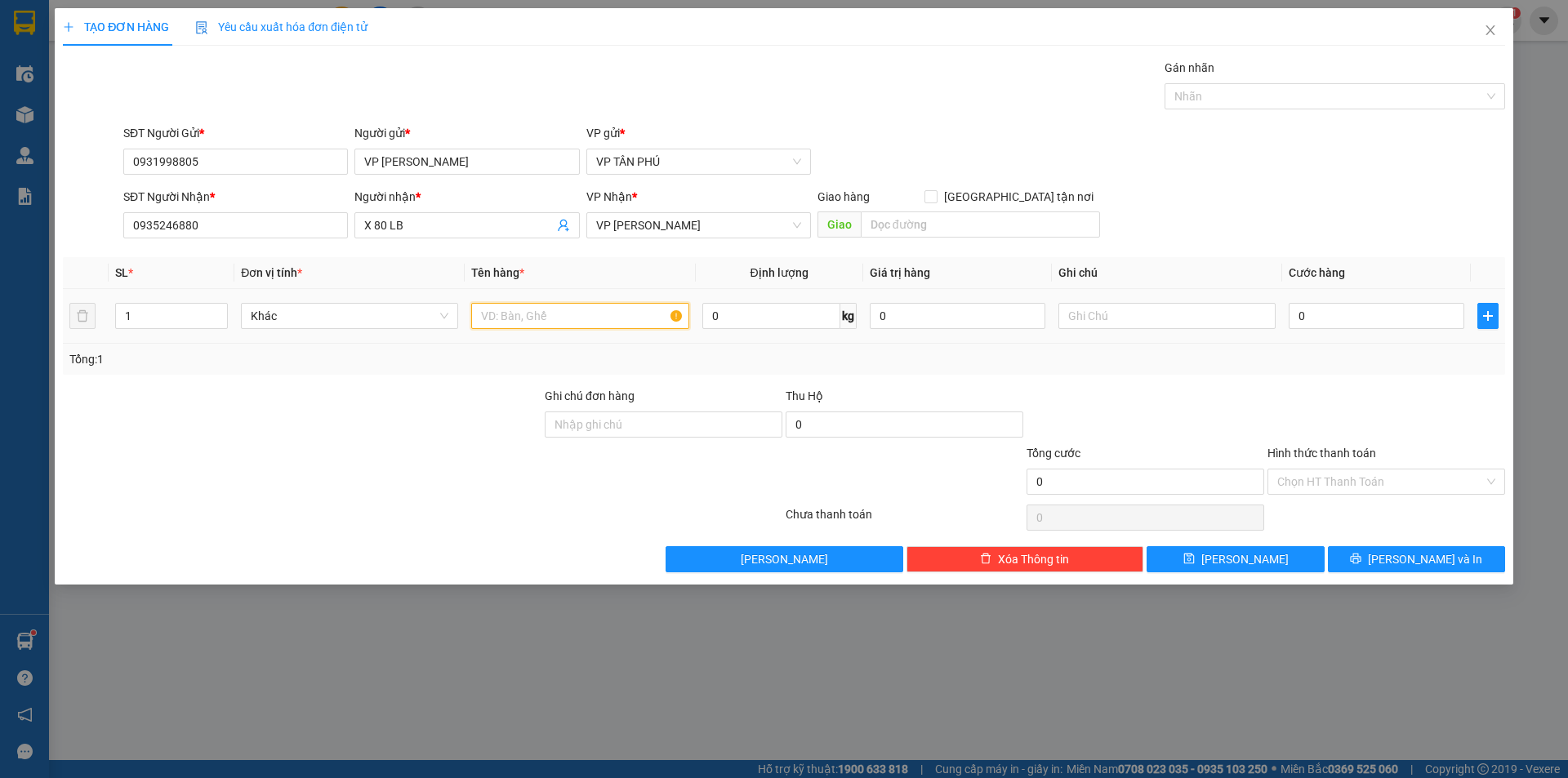
click at [551, 304] on input "text" at bounding box center [579, 316] width 217 height 26
type input "1BAO"
click at [1307, 313] on input "0" at bounding box center [1376, 316] width 175 height 26
type input "8"
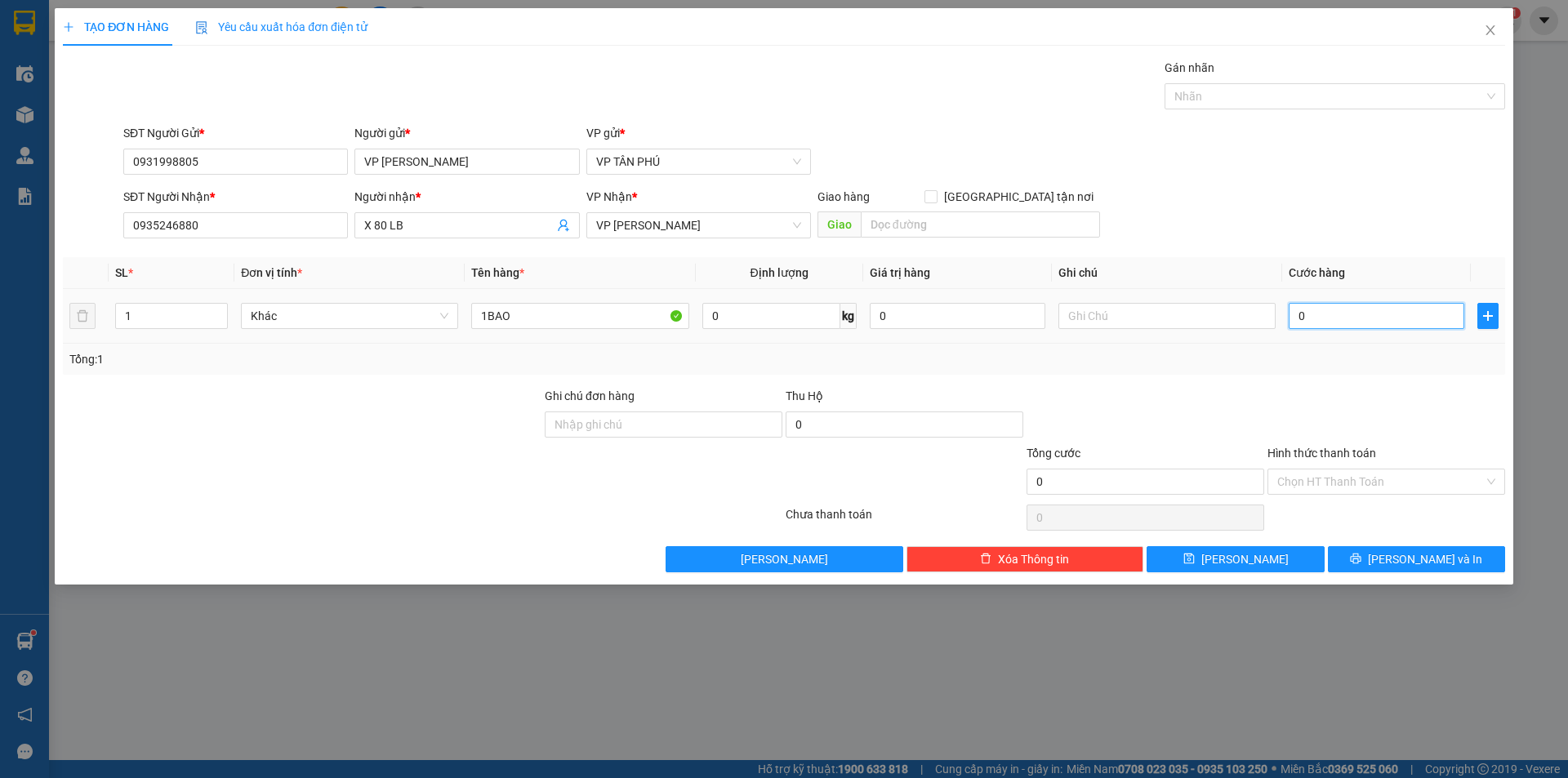
type input "8"
click at [1372, 551] on button "[PERSON_NAME] và In" at bounding box center [1416, 559] width 177 height 26
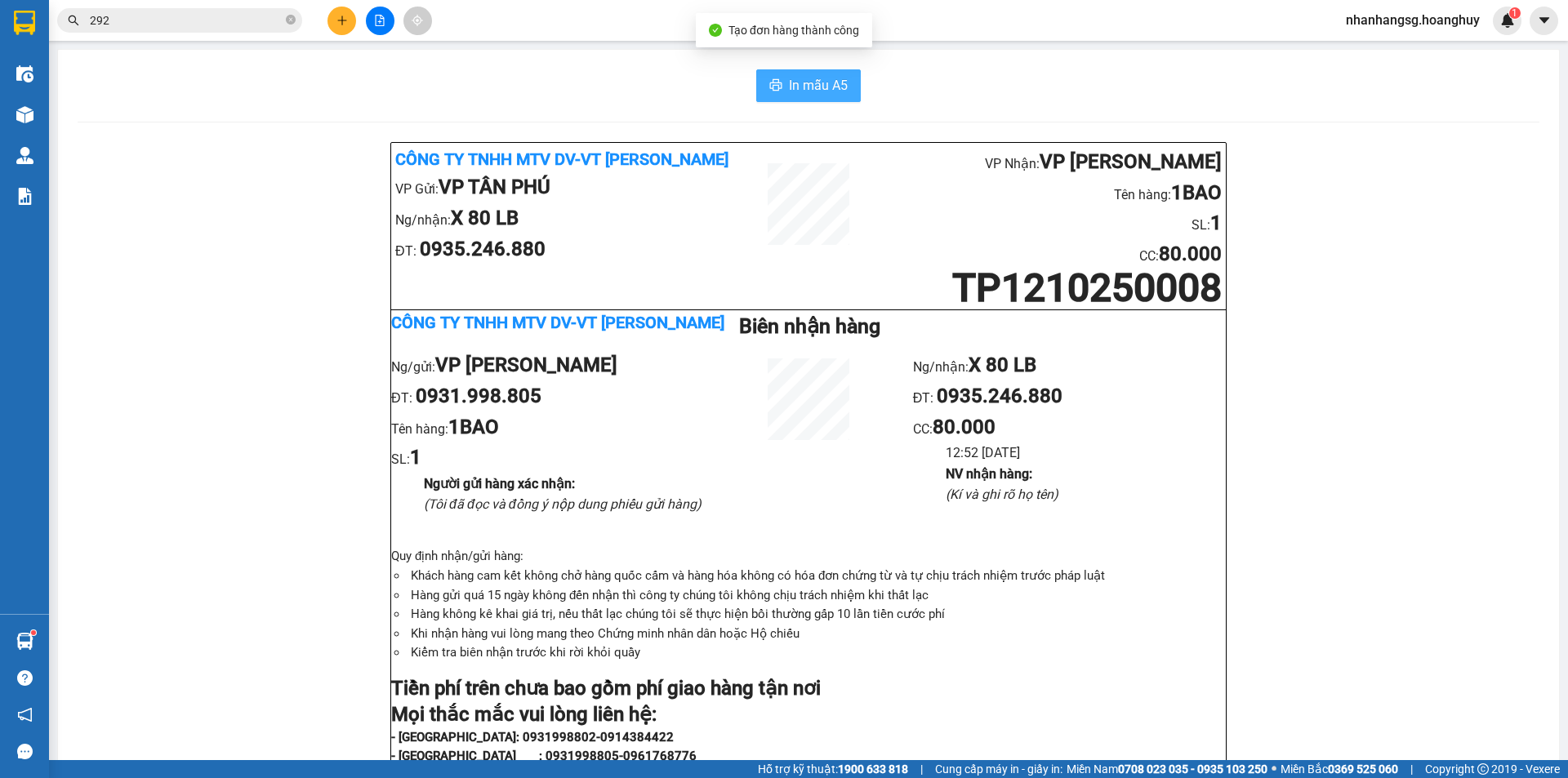
click at [815, 84] on span "In mẫu A5" at bounding box center [818, 85] width 59 height 20
click at [128, 15] on input "292" at bounding box center [186, 20] width 193 height 18
type input "010"
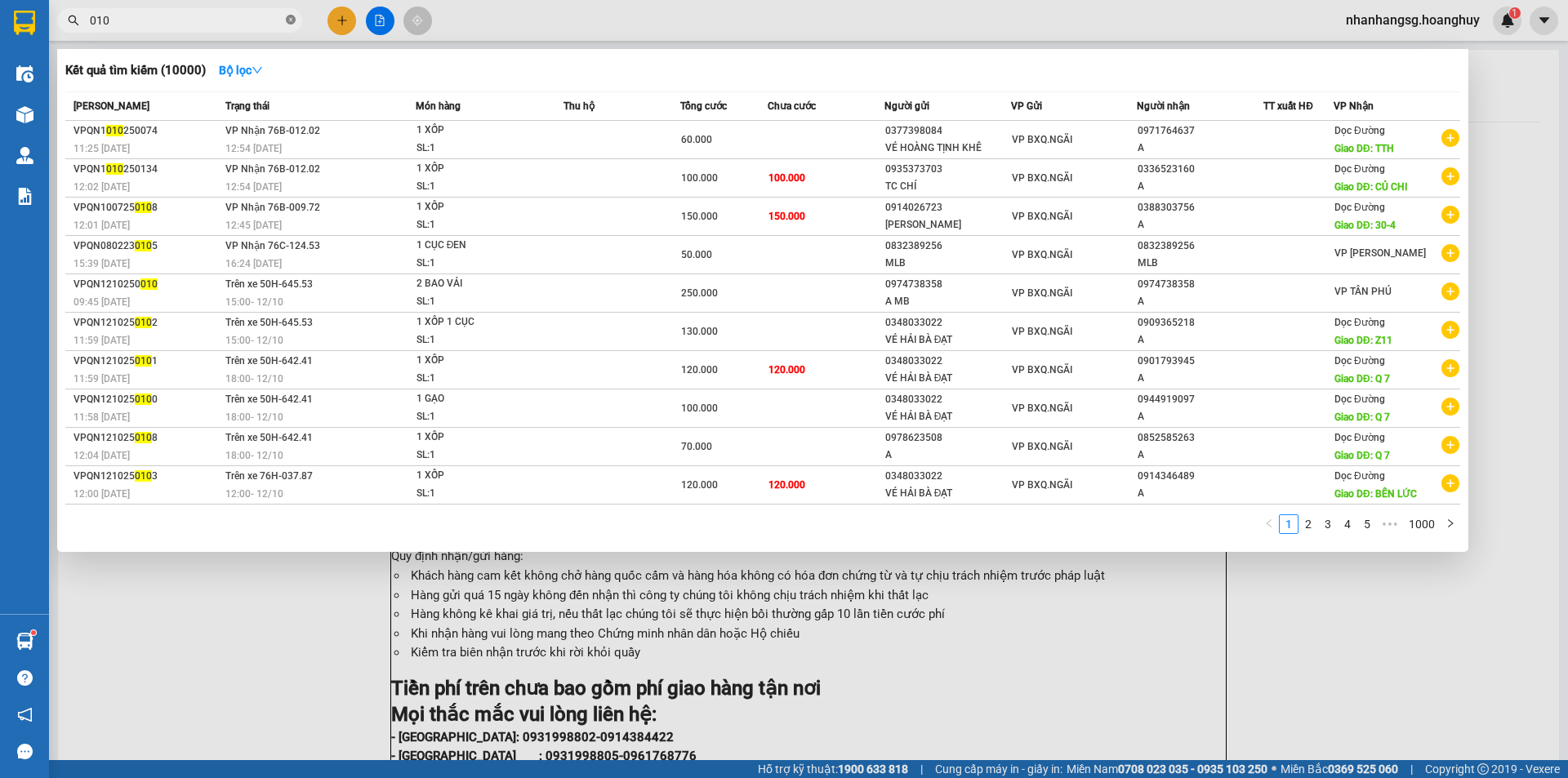
click at [291, 19] on icon "close-circle" at bounding box center [290, 19] width 9 height 9
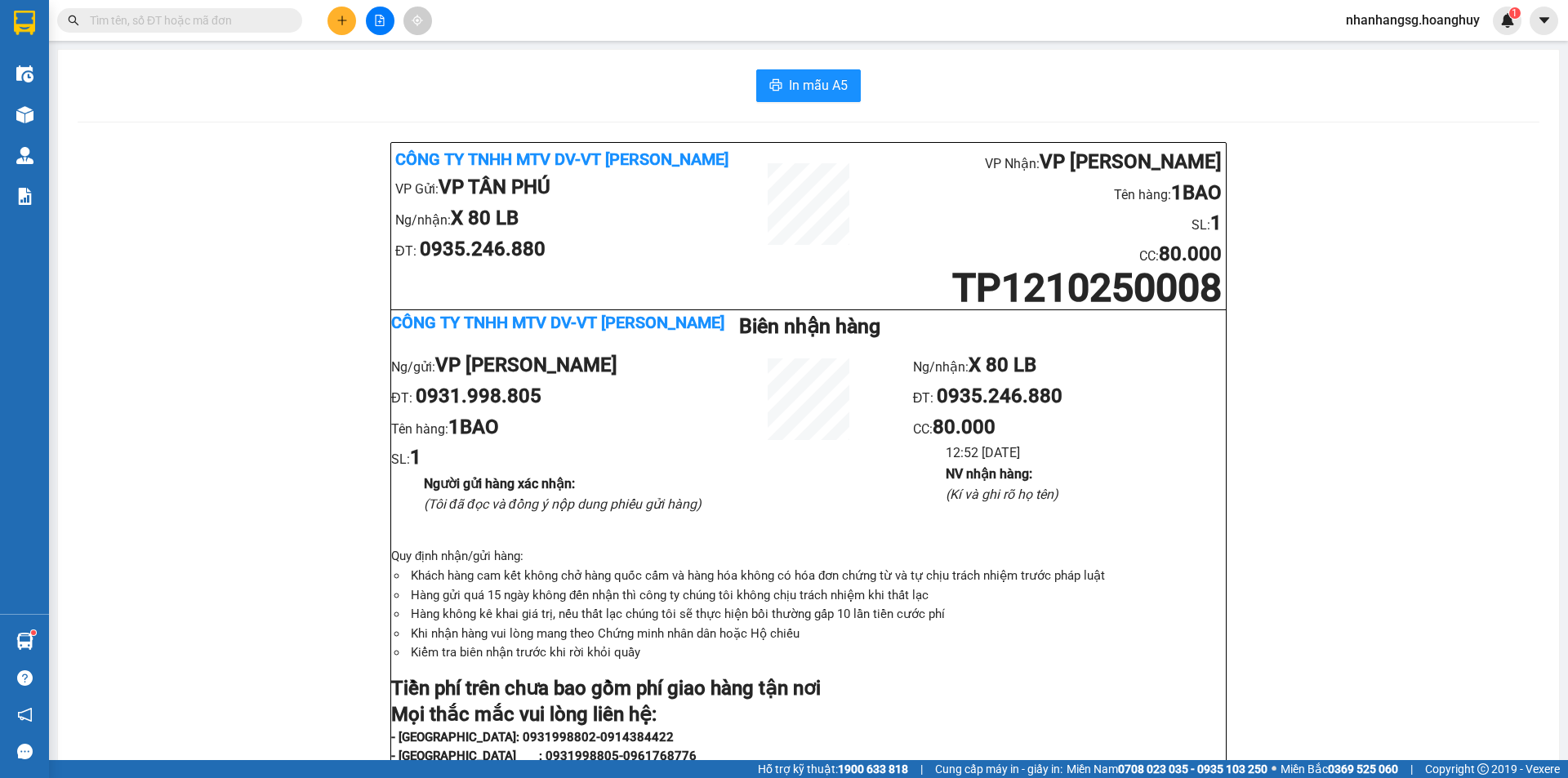
click at [225, 15] on input "text" at bounding box center [186, 20] width 193 height 18
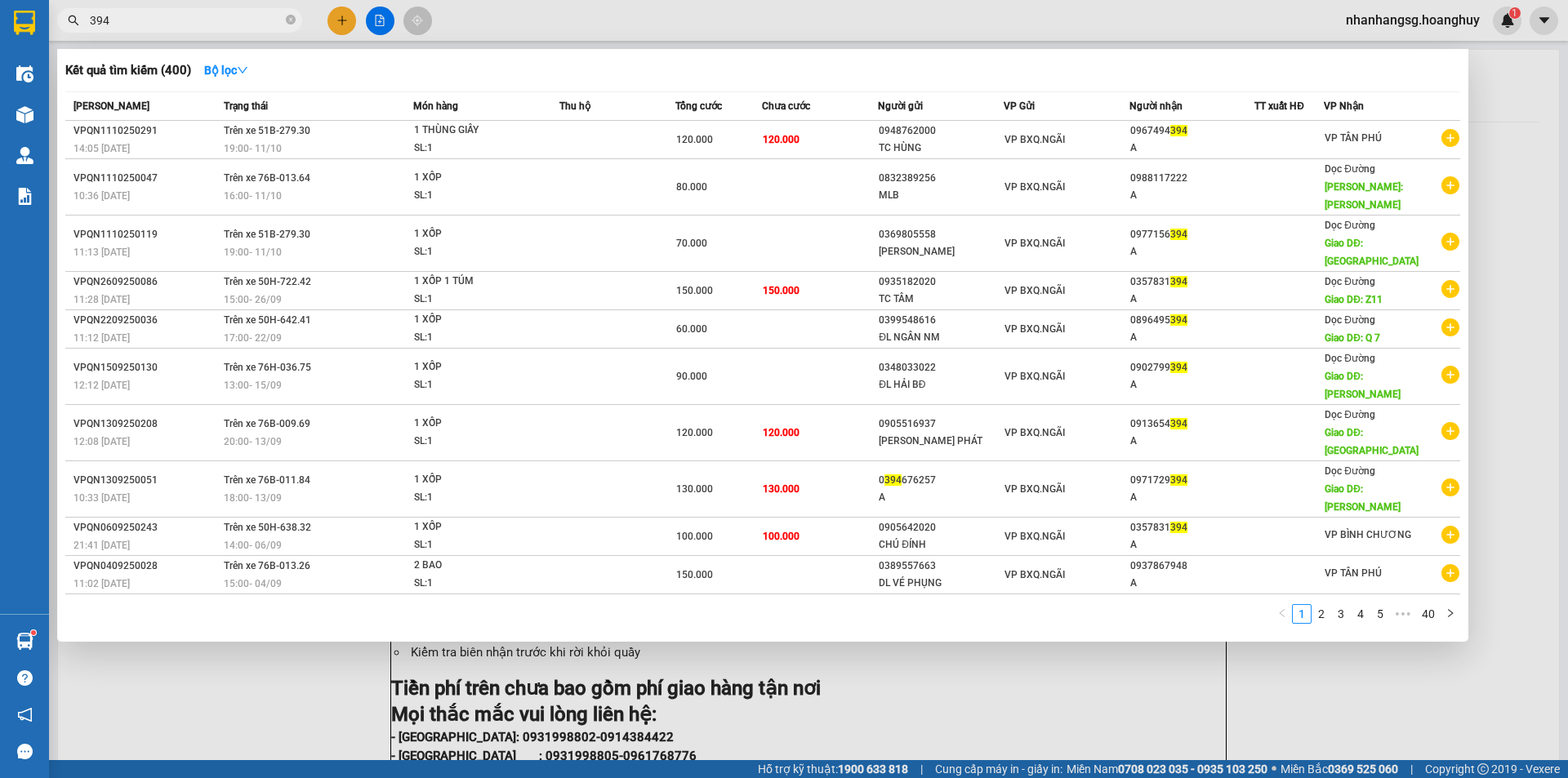
click at [233, 13] on input "394" at bounding box center [186, 20] width 193 height 18
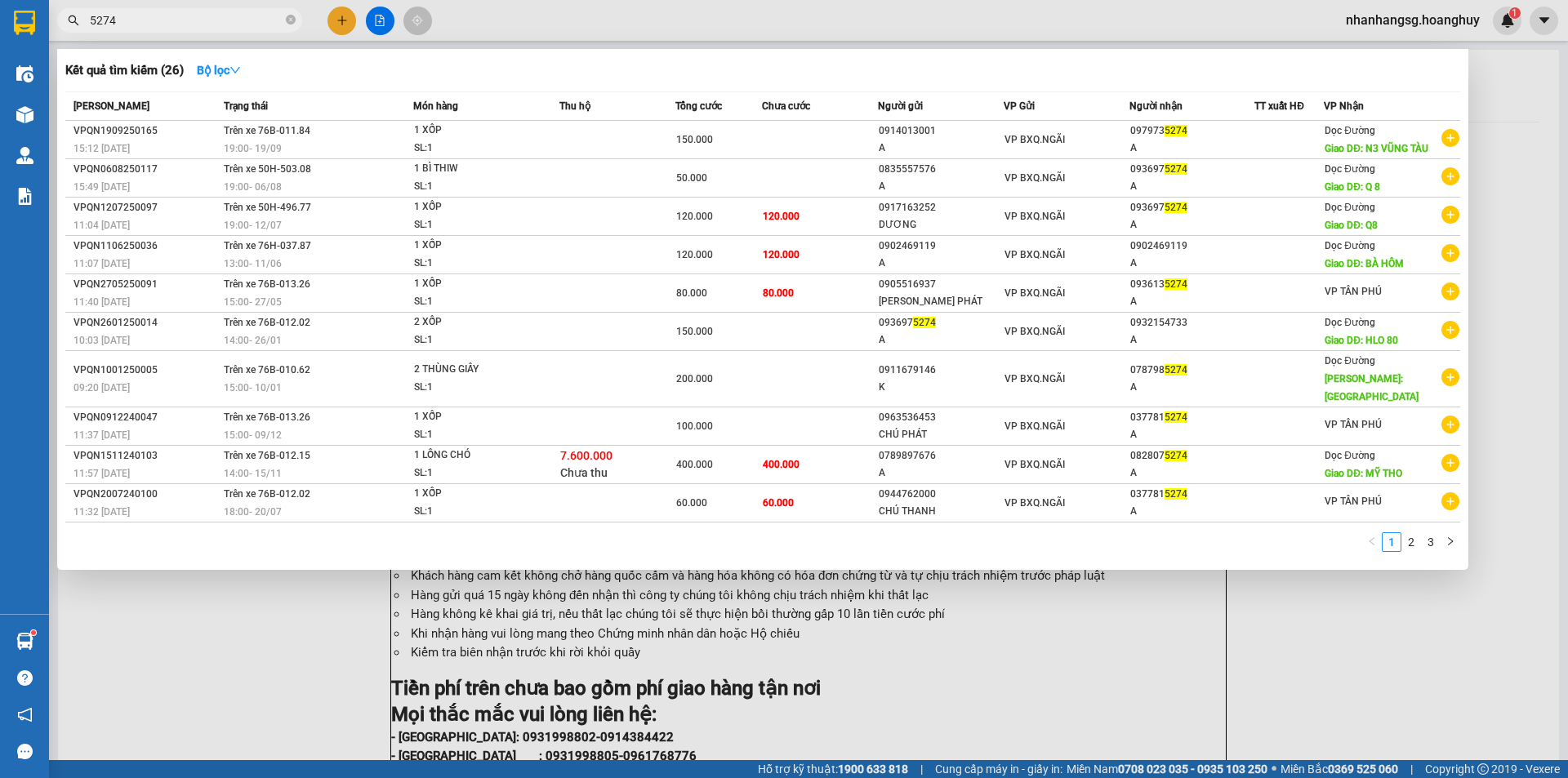
click at [255, 17] on input "5274" at bounding box center [186, 20] width 193 height 18
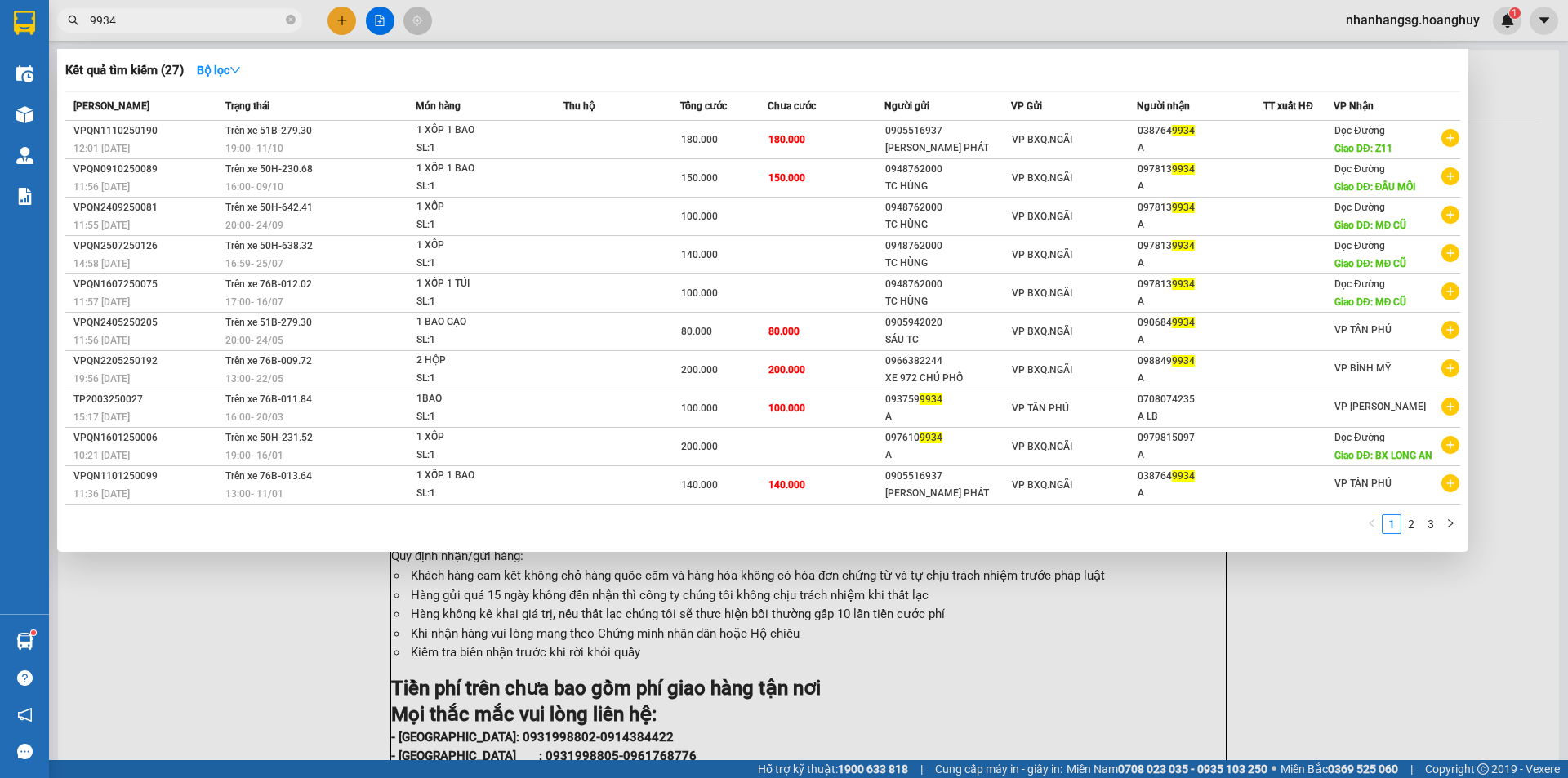
type input "9934"
